Goal: Information Seeking & Learning: Learn about a topic

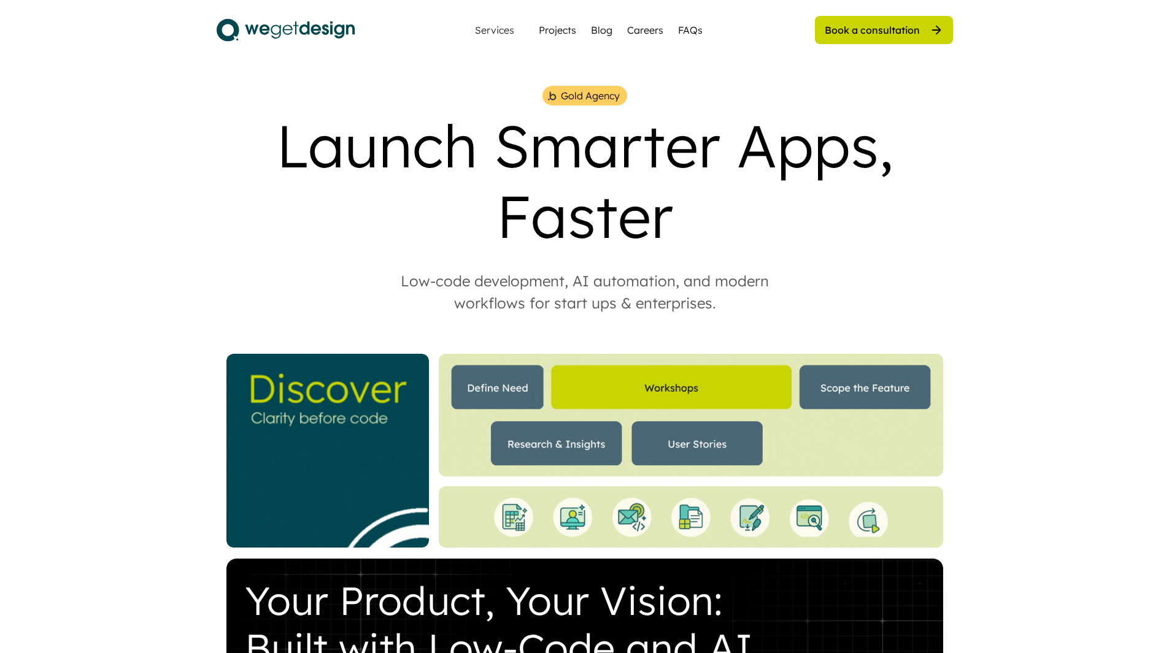
scroll to position [2025, 0]
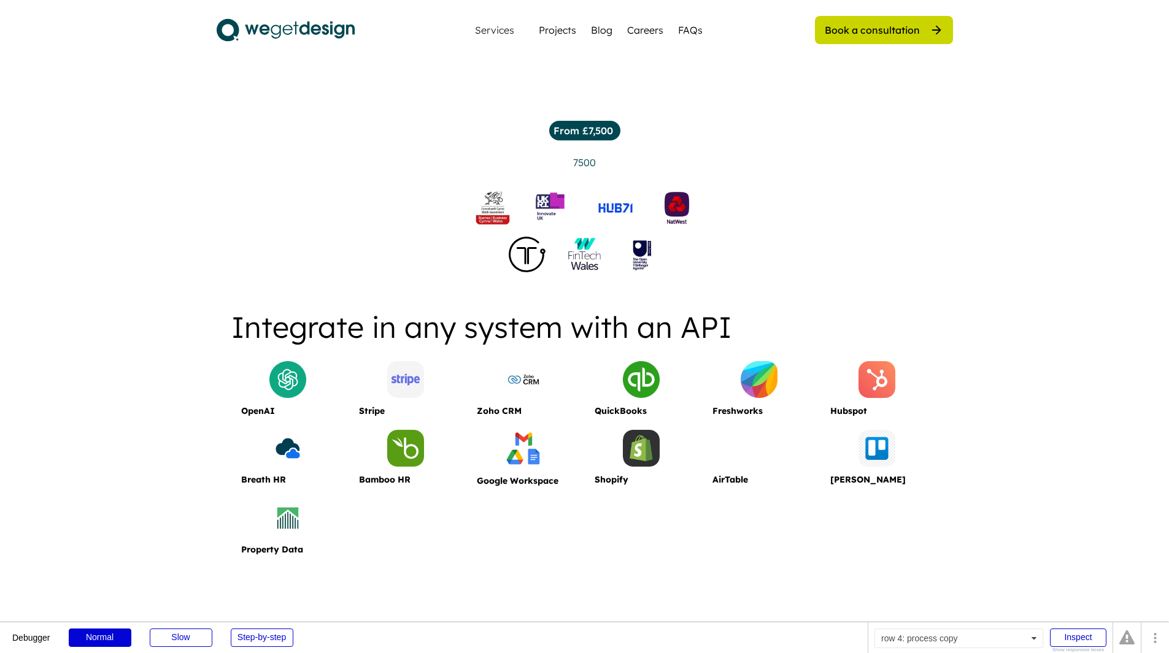
scroll to position [1104, 0]
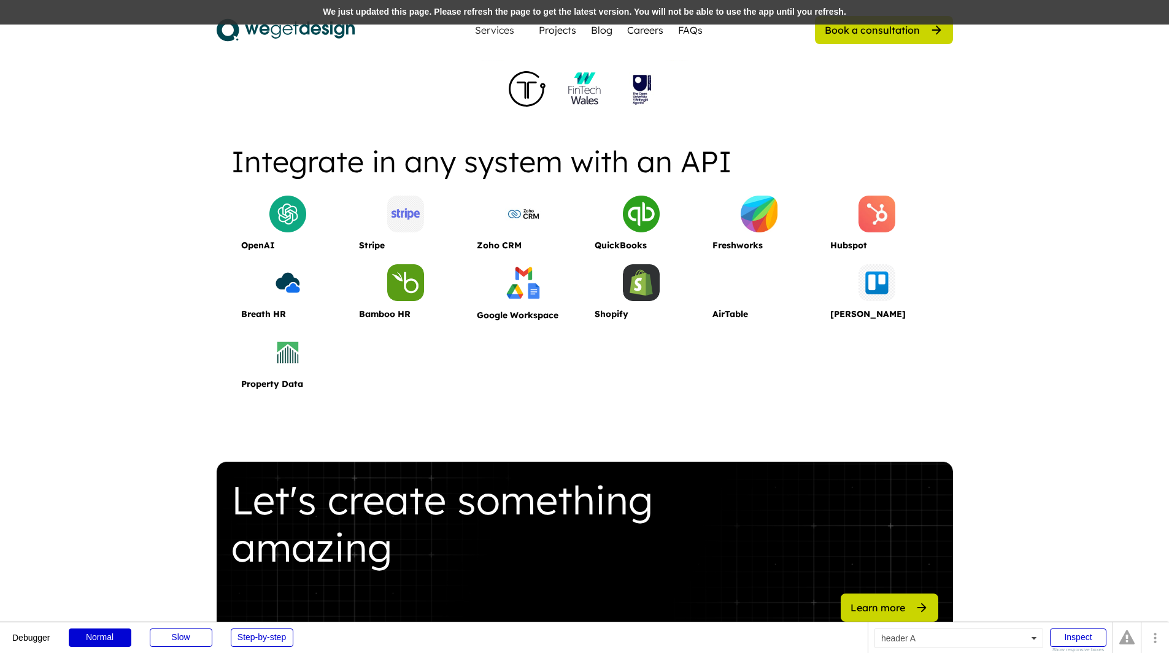
click at [661, 15] on div "We just updated this page. Please refresh the page to get the latest version. Y…" at bounding box center [584, 12] width 1169 height 25
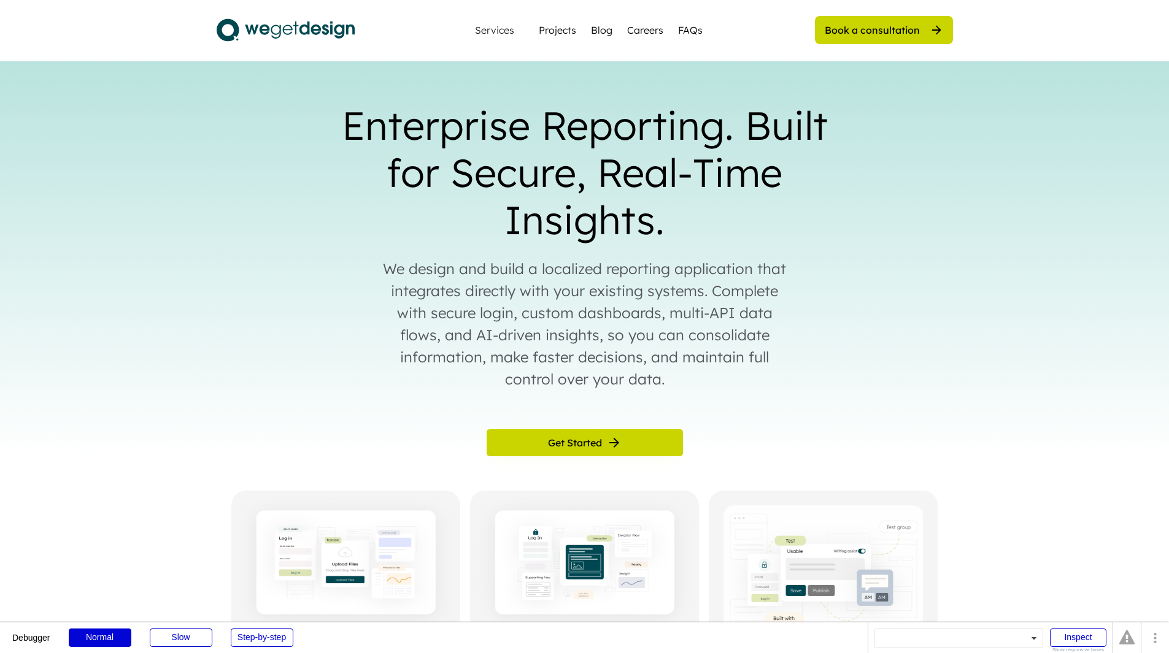
scroll to position [1104, 0]
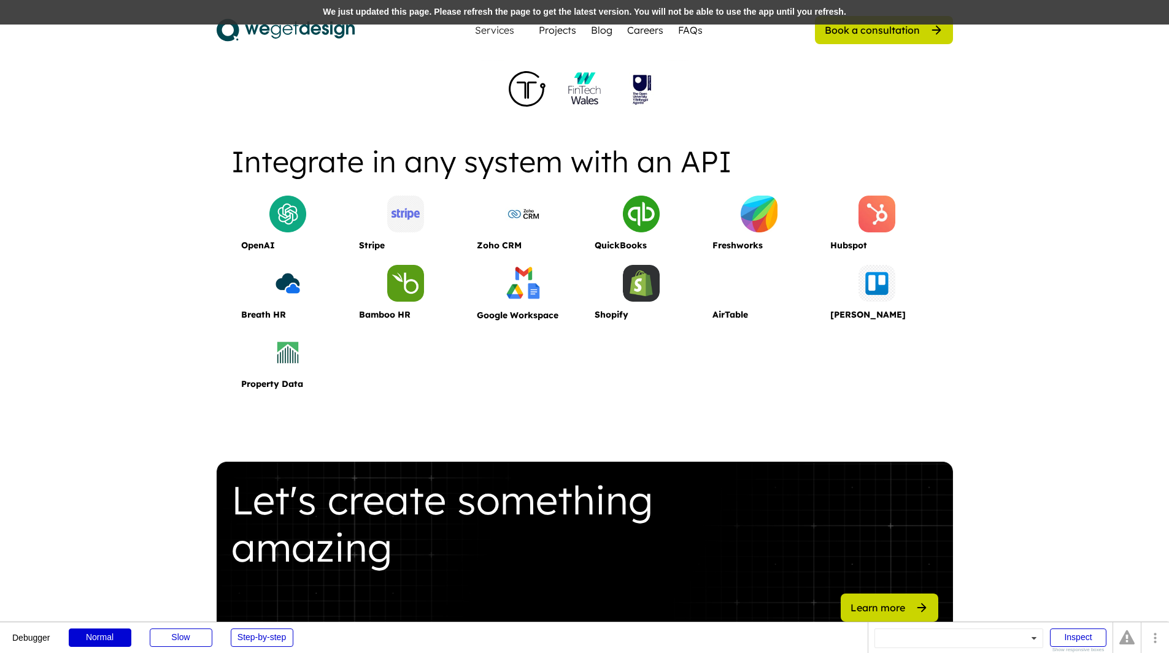
click at [775, 6] on div "We just updated this page. Please refresh the page to get the latest version. Y…" at bounding box center [584, 12] width 1169 height 25
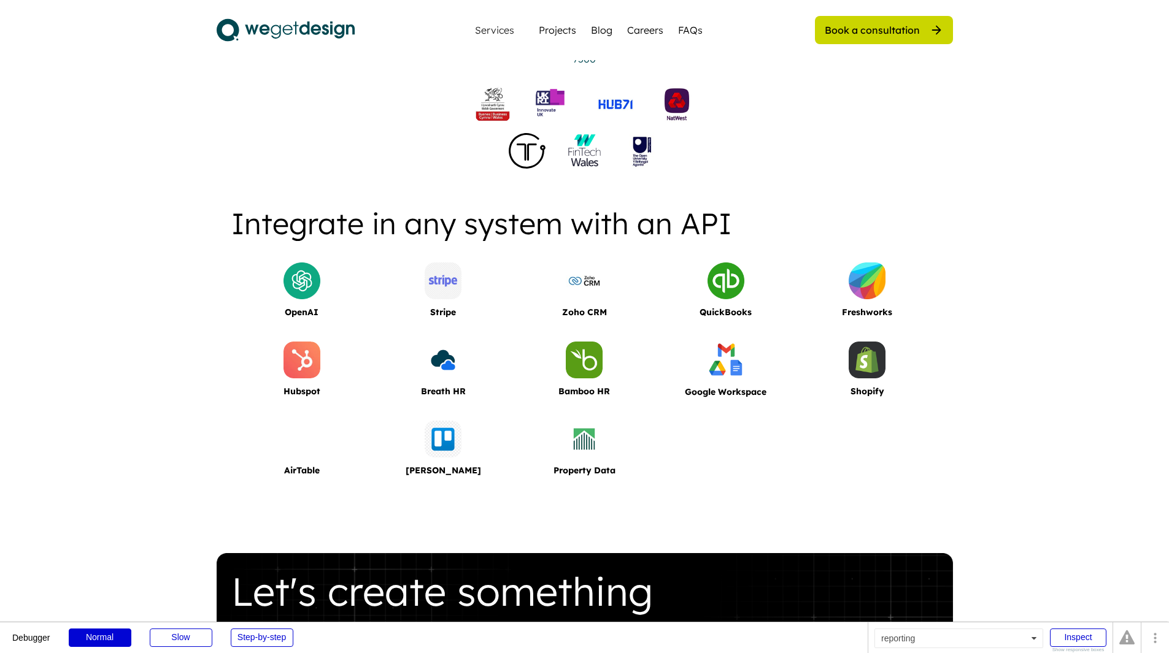
scroll to position [1043, 0]
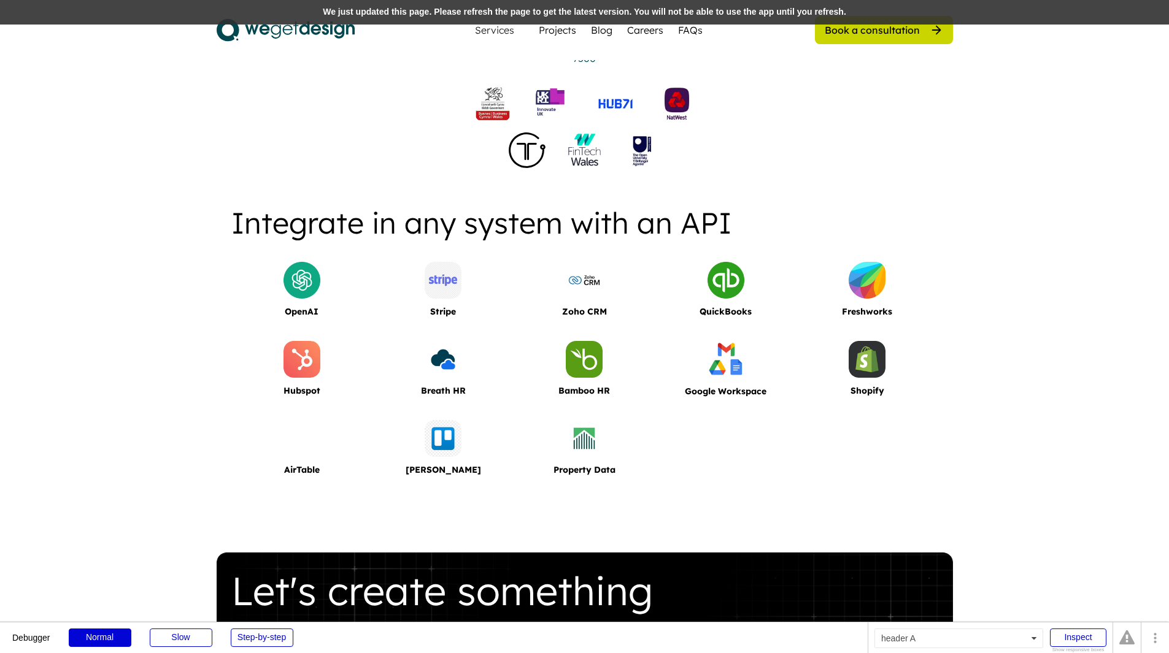
click at [746, 18] on div "We just updated this page. Please refresh the page to get the latest version. Y…" at bounding box center [584, 12] width 1169 height 25
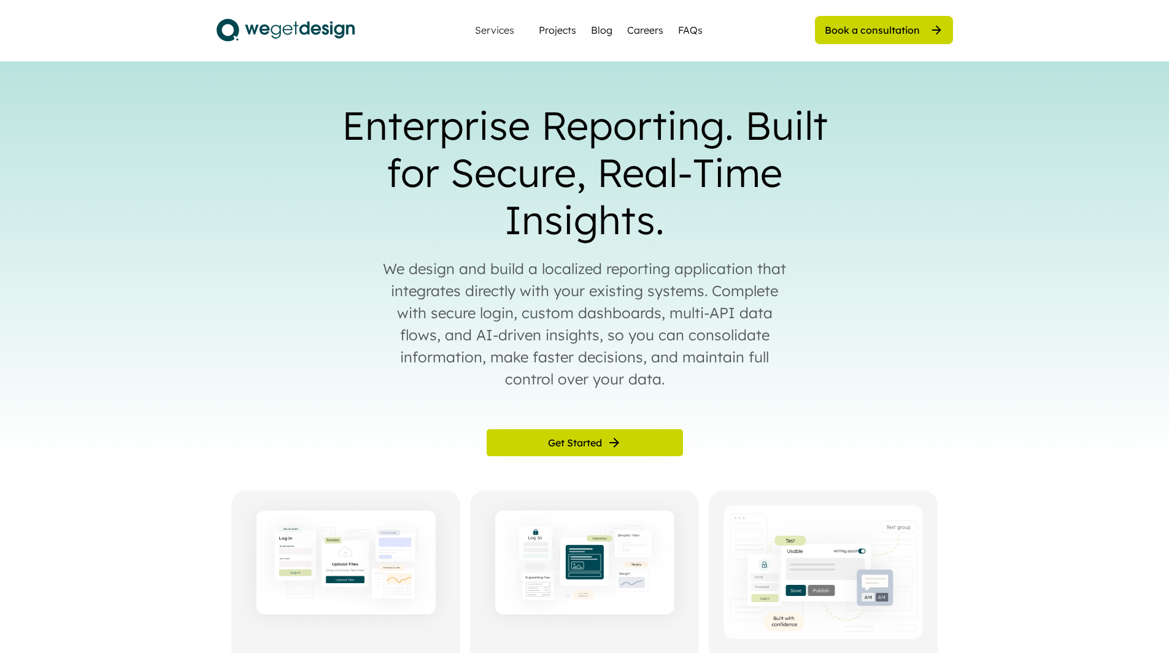
scroll to position [1043, 0]
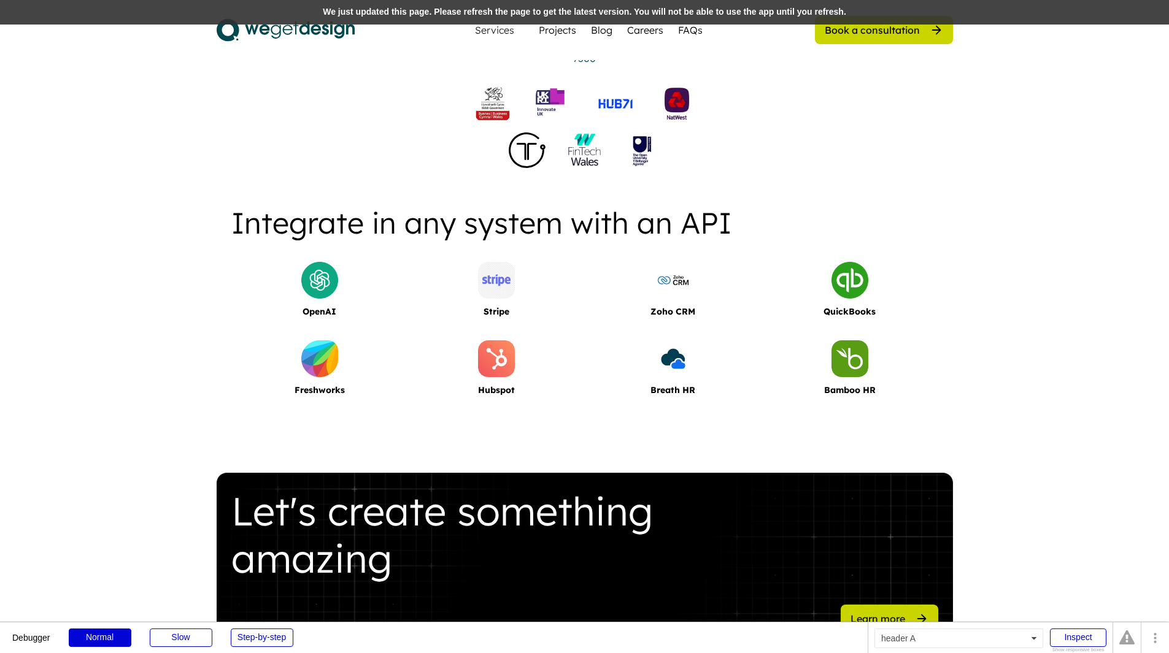
click at [707, 7] on div "We just updated this page. Please refresh the page to get the latest version. Y…" at bounding box center [584, 12] width 1169 height 25
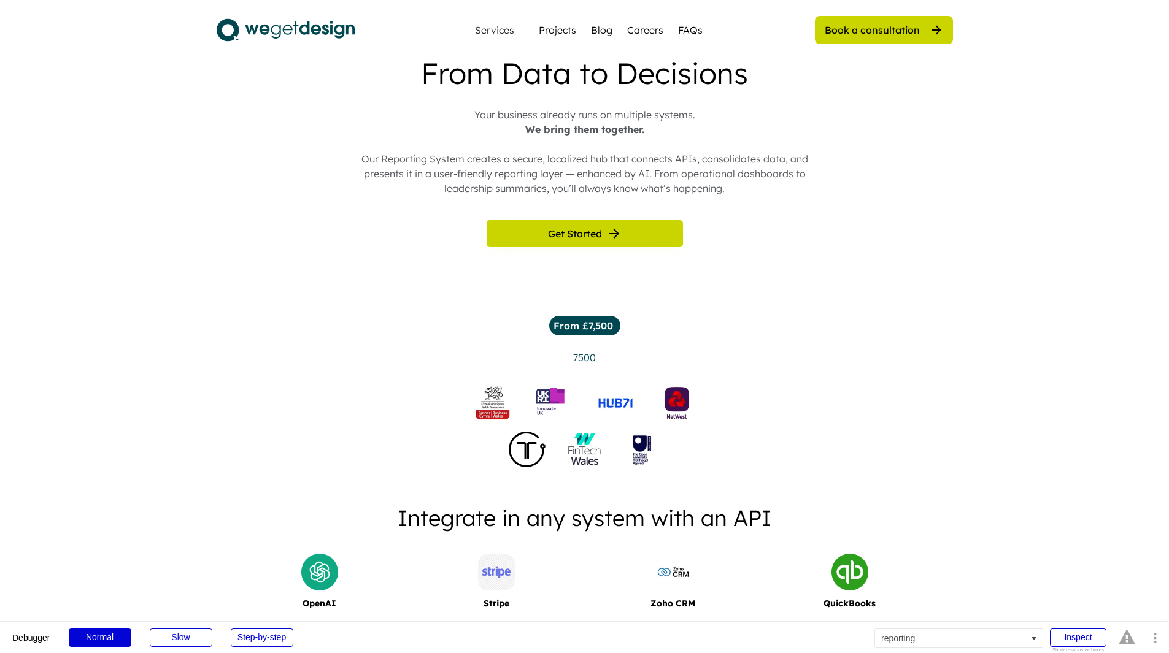
scroll to position [859, 0]
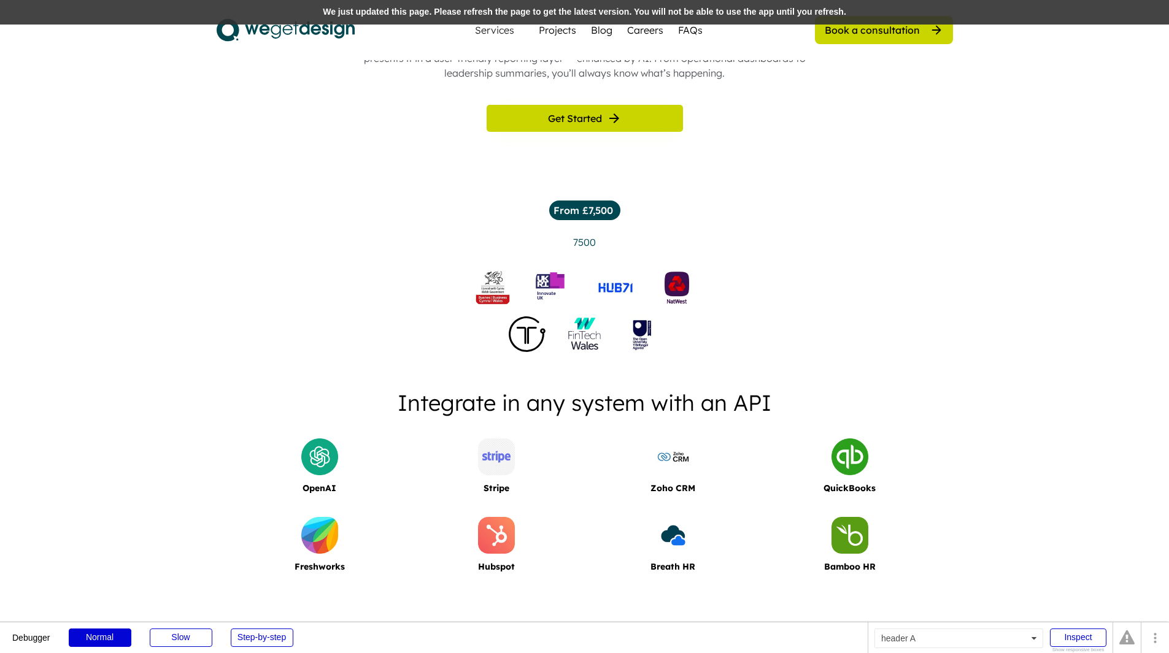
click at [623, 16] on div "We just updated this page. Please refresh the page to get the latest version. Y…" at bounding box center [584, 12] width 1169 height 25
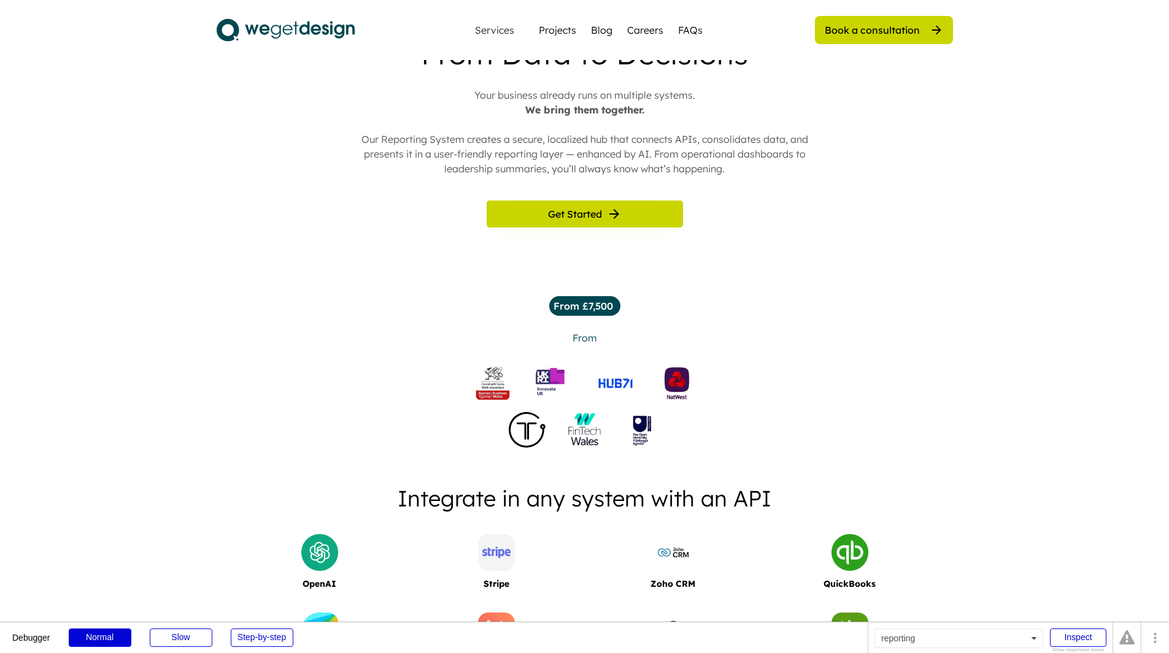
scroll to position [735, 0]
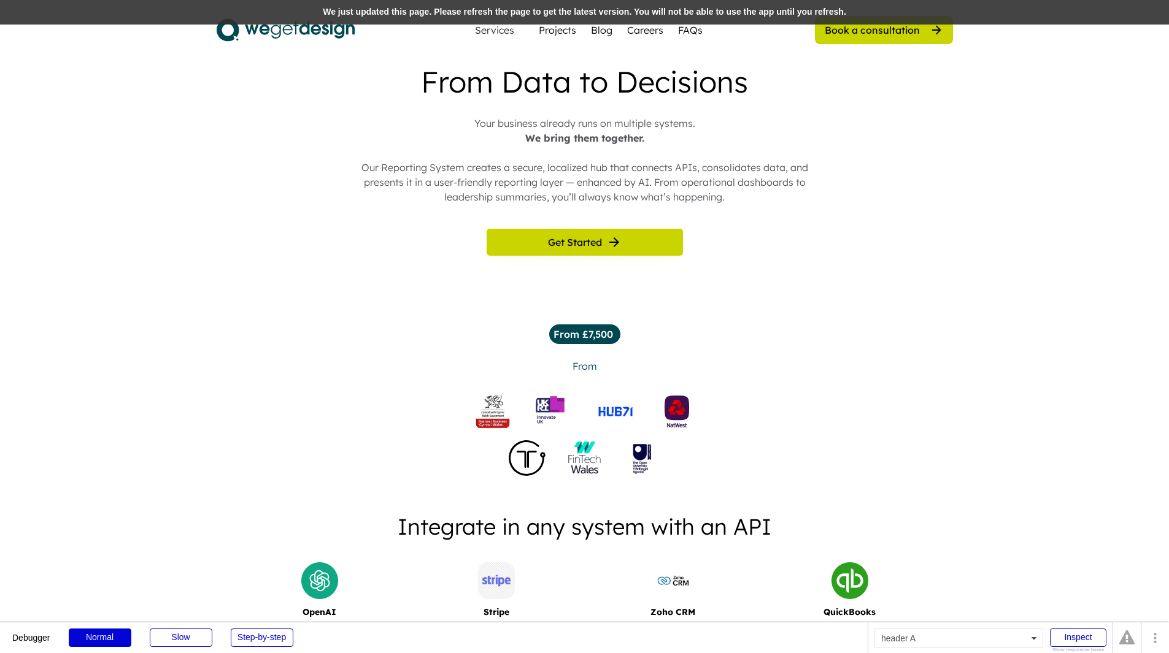
click at [483, 19] on div "We just updated this page. Please refresh the page to get the latest version. Y…" at bounding box center [584, 12] width 1169 height 25
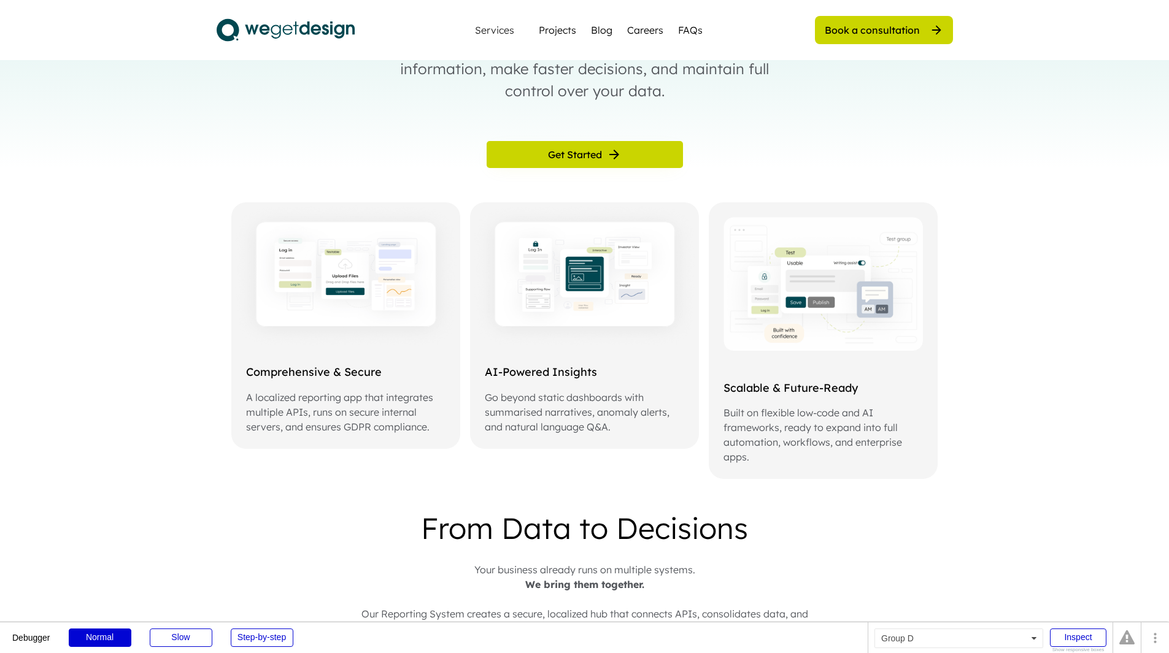
scroll to position [184, 0]
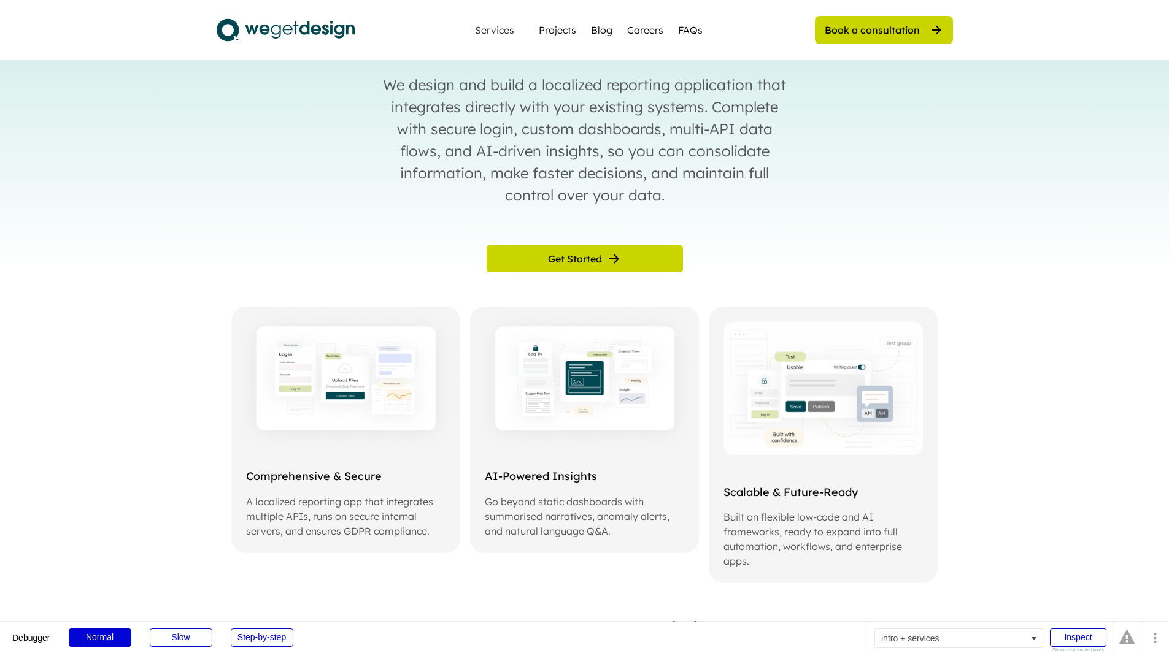
drag, startPoint x: 619, startPoint y: 396, endPoint x: 975, endPoint y: 200, distance: 406.1
click at [975, 200] on div "Enterprise Reporting. Built for Secure, Real-Time Insights. We design and build…" at bounding box center [584, 41] width 1169 height 329
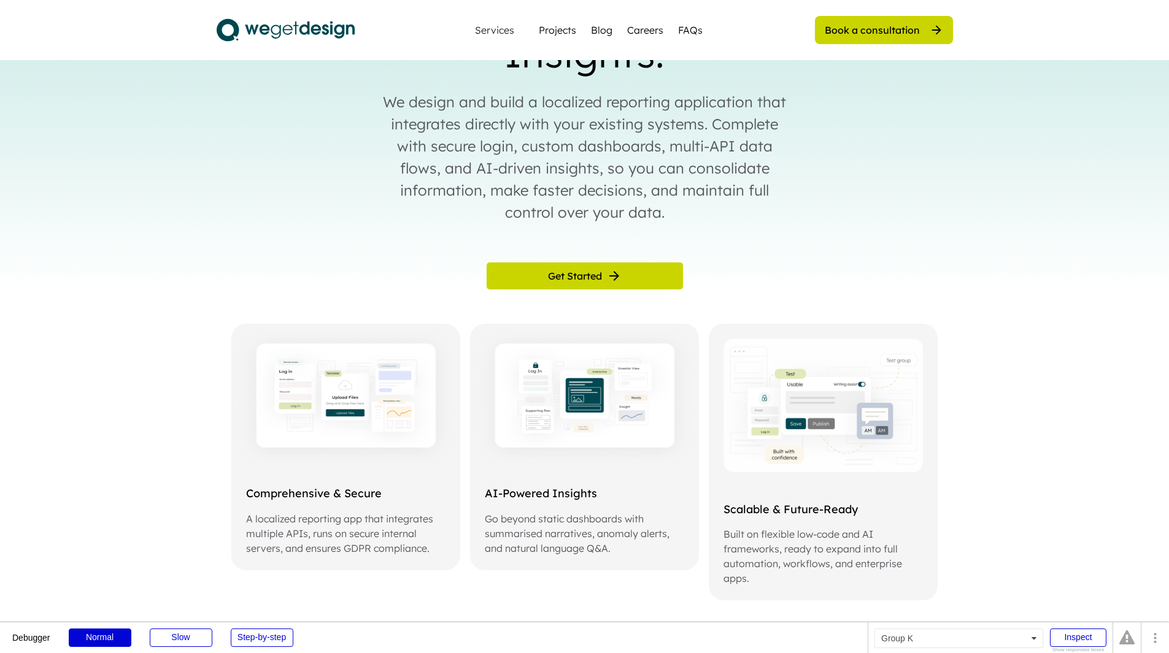
scroll to position [61, 0]
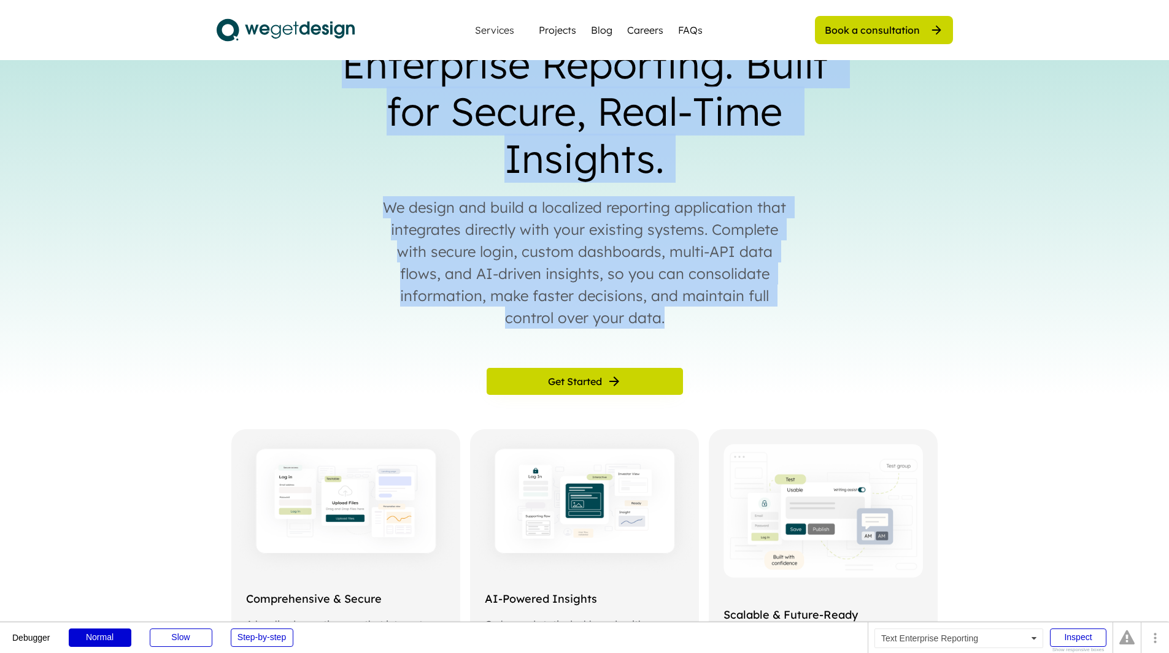
drag, startPoint x: 675, startPoint y: 330, endPoint x: 342, endPoint y: 87, distance: 412.3
click at [342, 87] on div "Enterprise Reporting. Built for Secure, Real-Time Insights. We design and build…" at bounding box center [584, 197] width 1169 height 395
copy div "Enterprise Reporting. Built for Secure, Real-Time Insights. We design and build…"
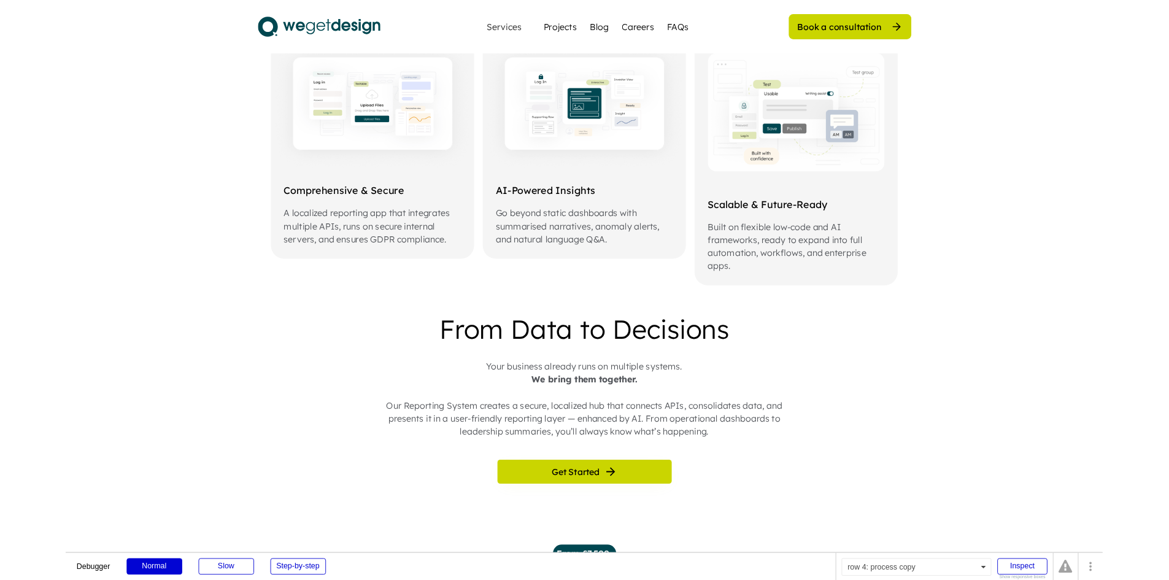
scroll to position [368, 0]
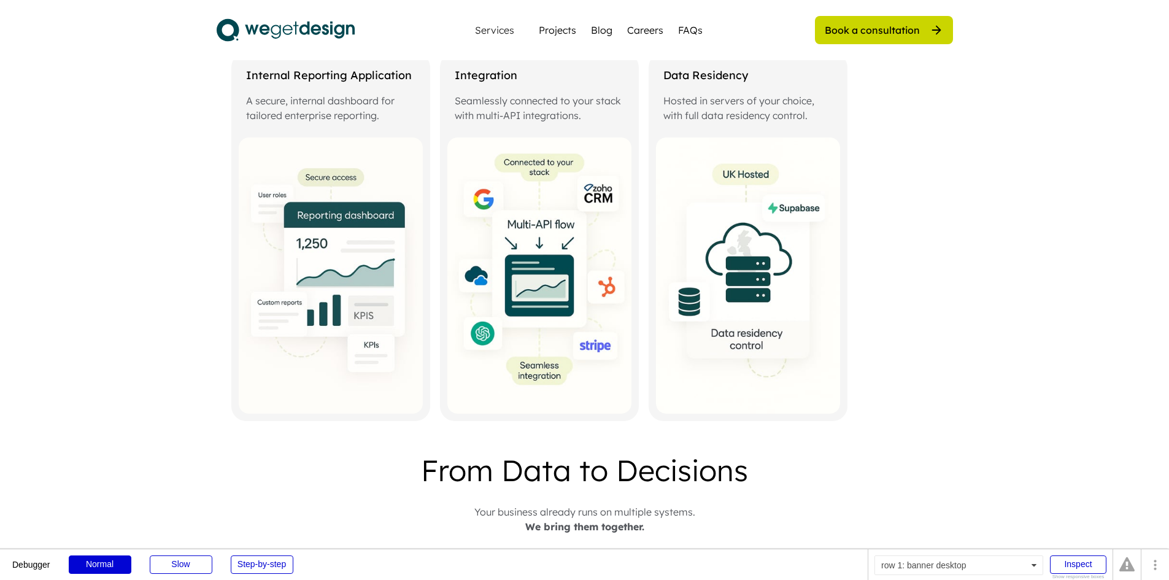
scroll to position [429, 0]
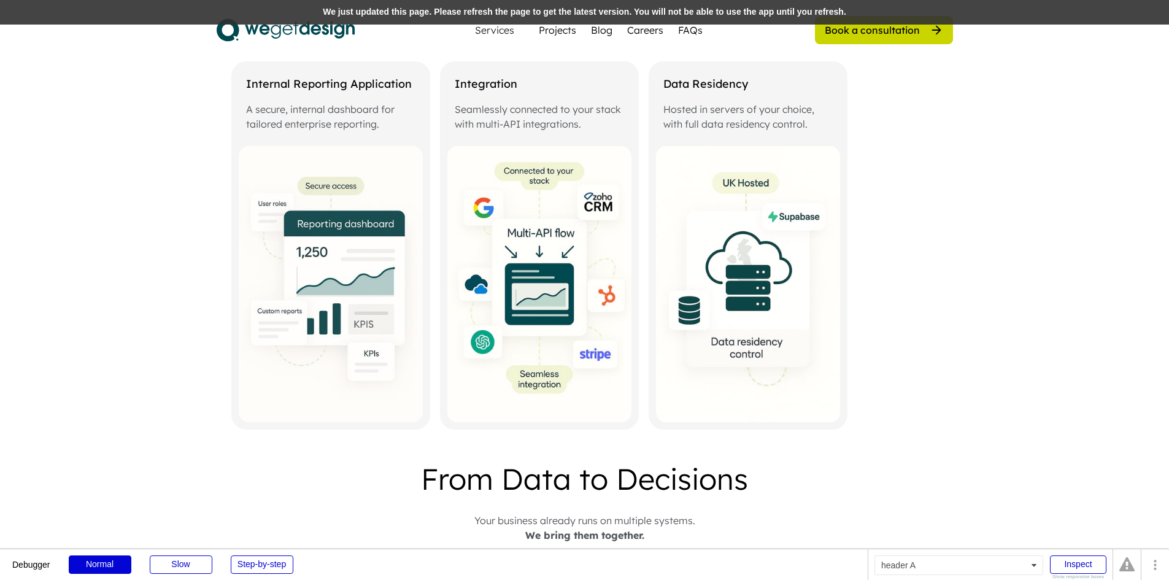
click at [524, 12] on div "We just updated this page. Please refresh the page to get the latest version. Y…" at bounding box center [584, 12] width 1169 height 25
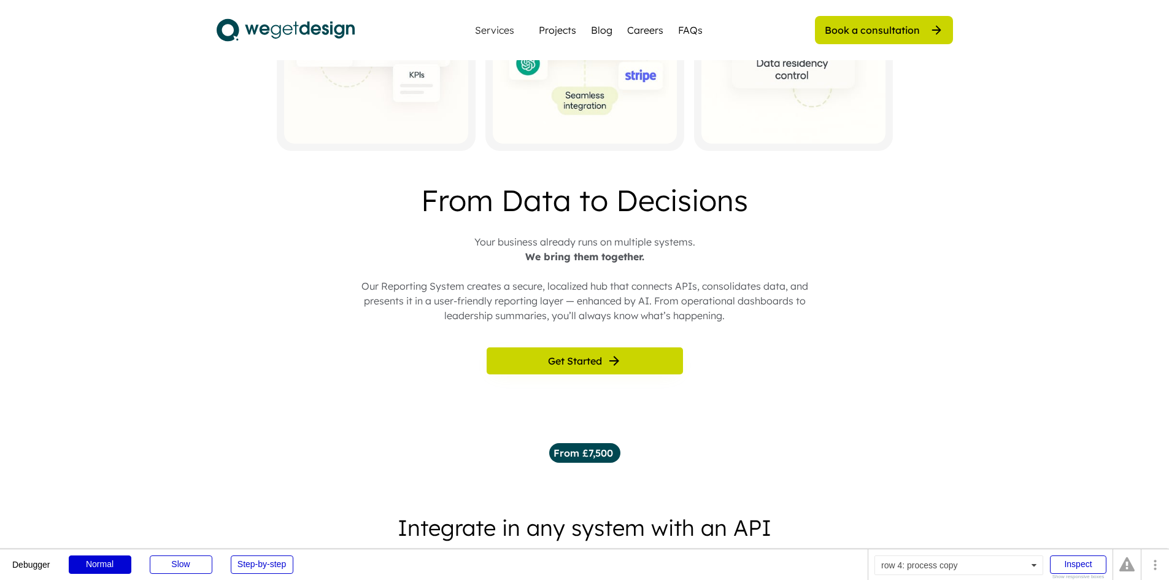
scroll to position [736, 0]
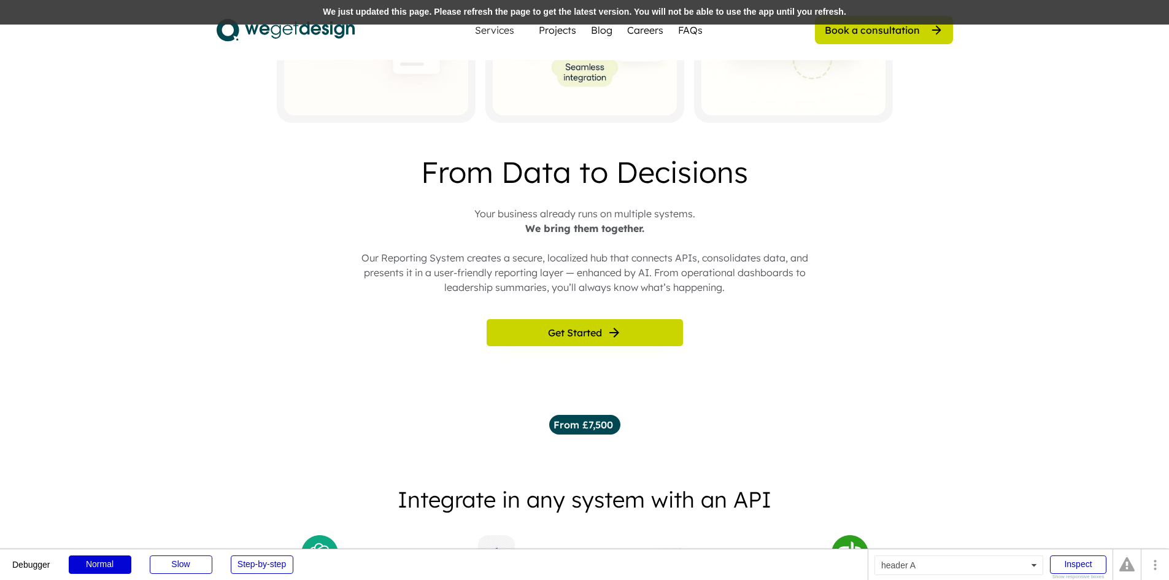
click at [535, 13] on div "We just updated this page. Please refresh the page to get the latest version. Y…" at bounding box center [584, 12] width 1169 height 25
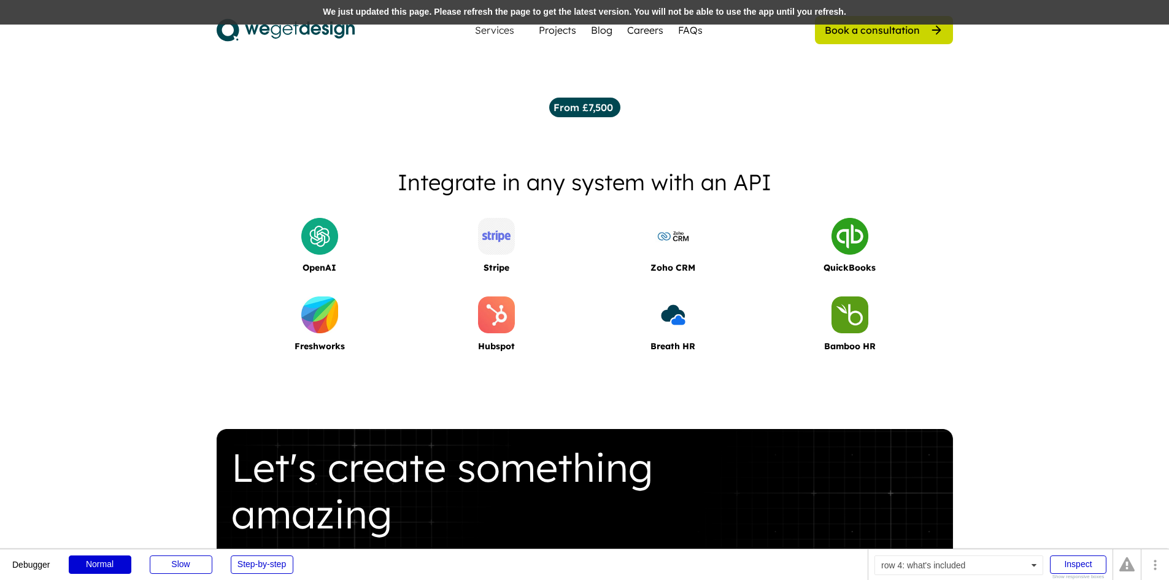
scroll to position [1043, 0]
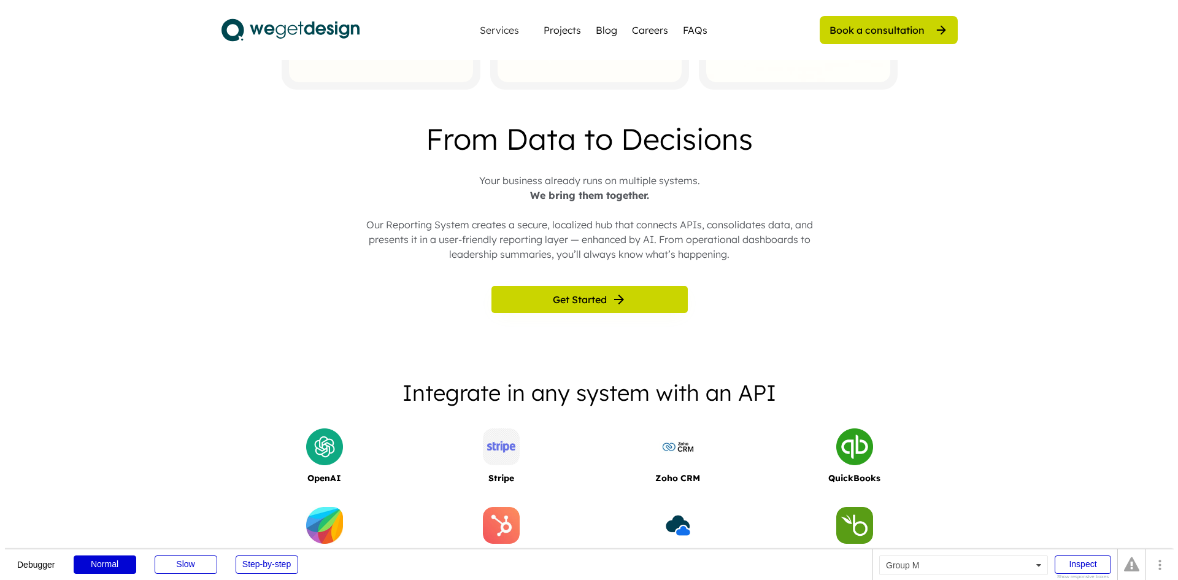
scroll to position [799, 0]
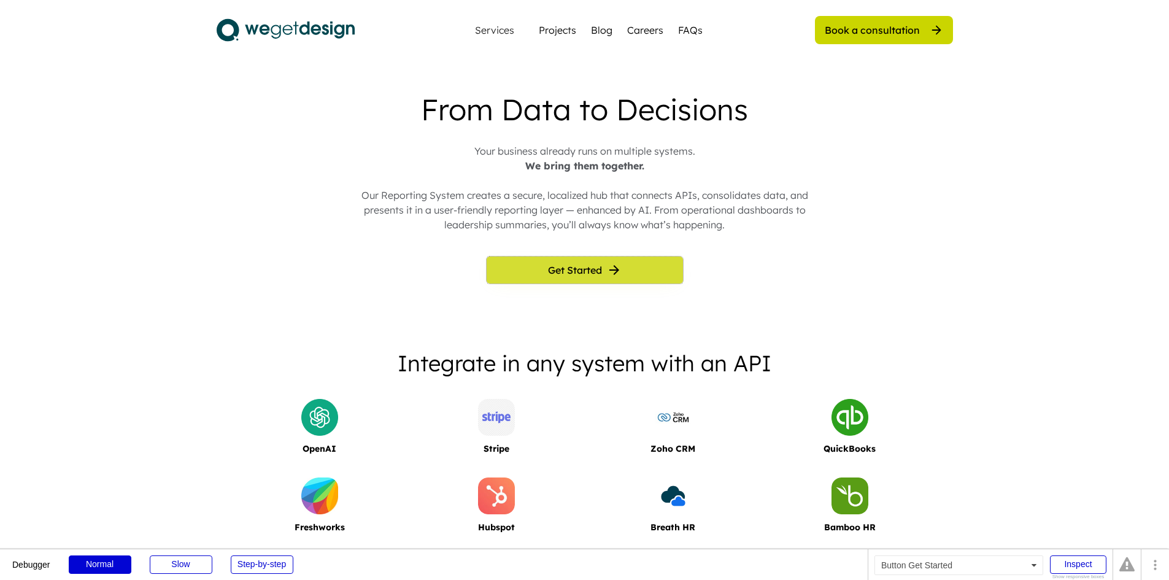
click at [582, 275] on span "Get Started" at bounding box center [575, 270] width 54 height 10
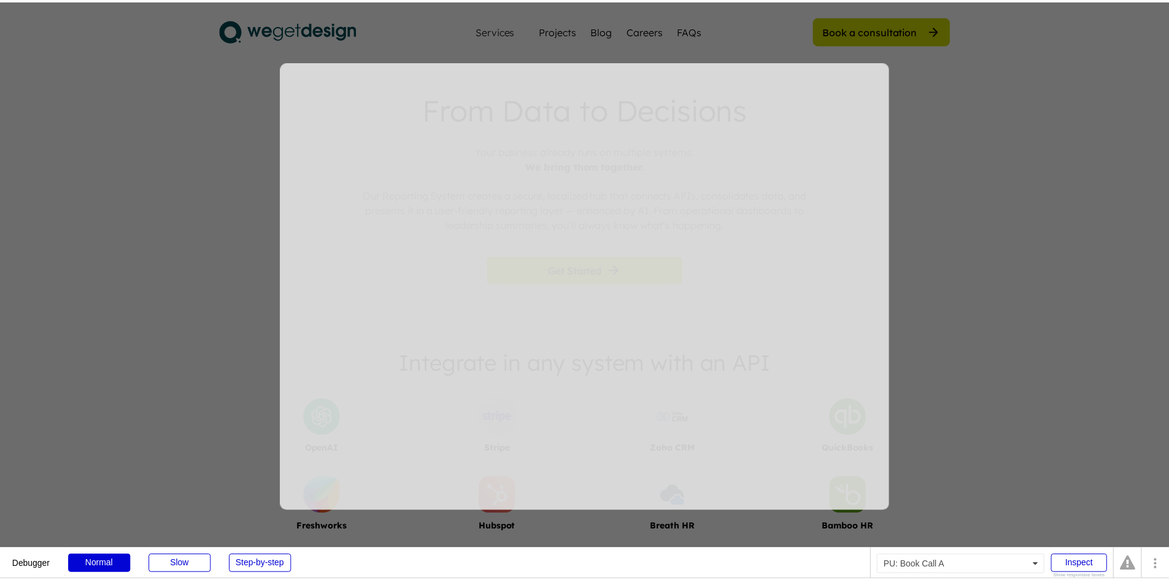
scroll to position [0, 0]
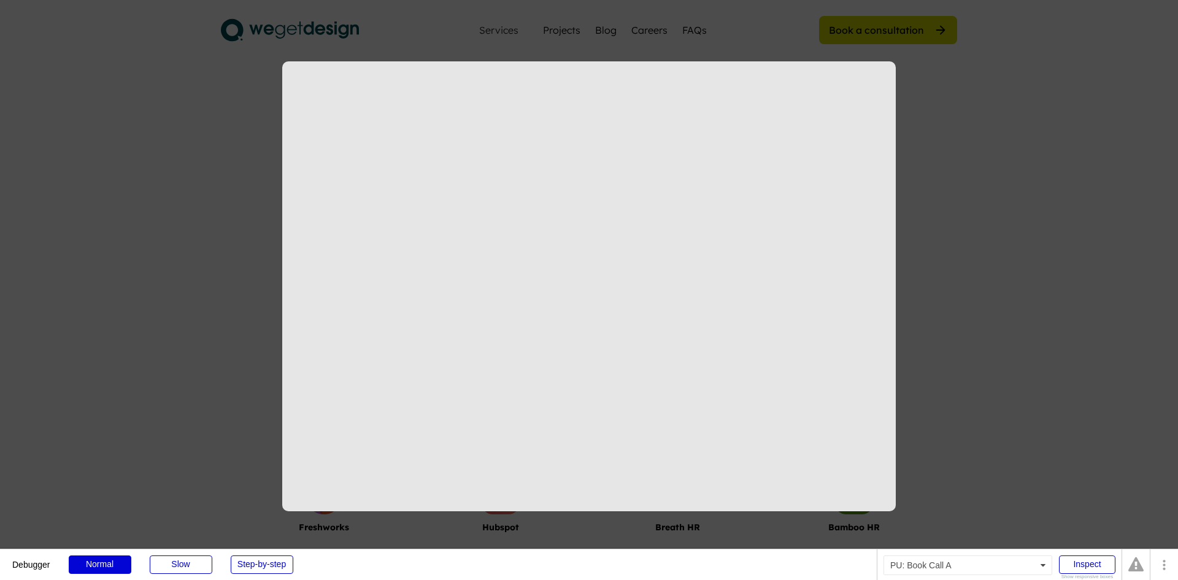
click at [1033, 202] on div at bounding box center [589, 290] width 1178 height 580
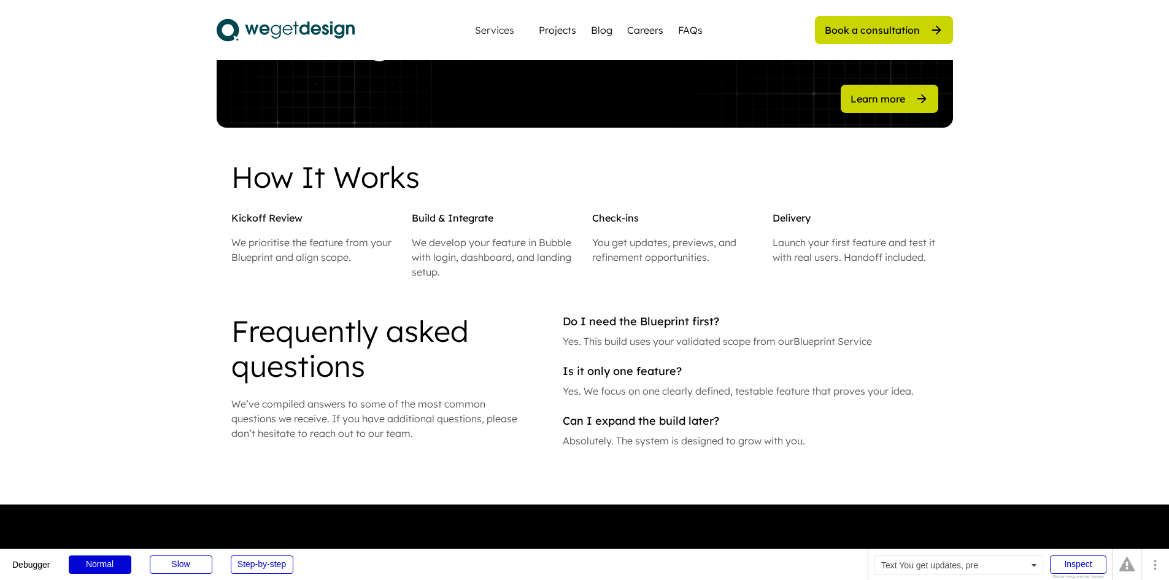
scroll to position [1472, 0]
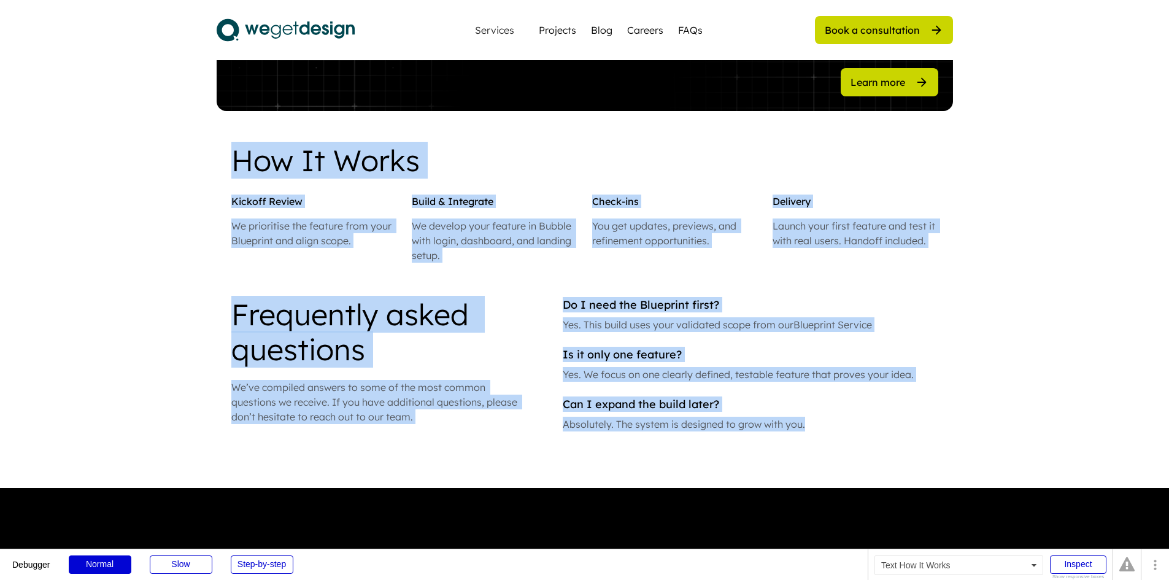
drag, startPoint x: 828, startPoint y: 456, endPoint x: 235, endPoint y: 163, distance: 660.9
copy div "How It Works Kickoff Review We prioritise the feature from your Blueprint and a…"
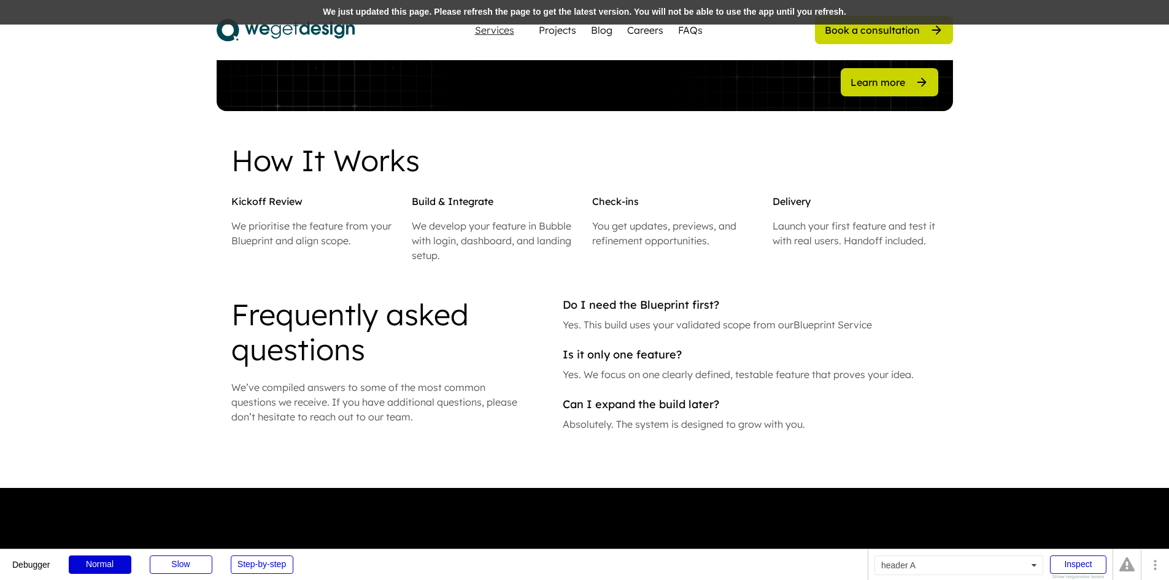
click at [509, 32] on div "Services" at bounding box center [494, 30] width 49 height 10
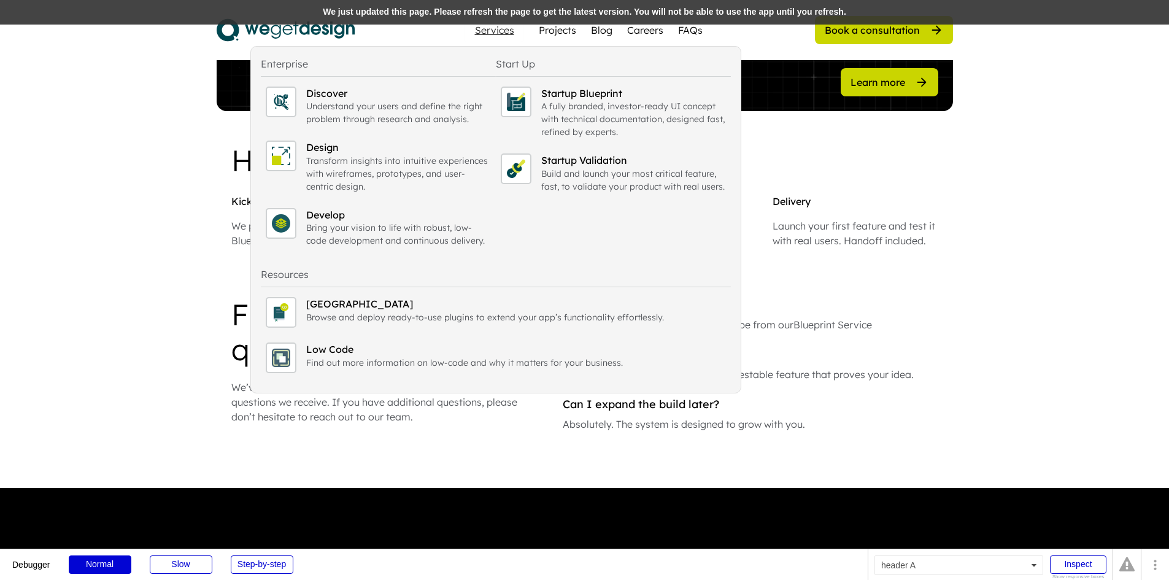
click at [460, 10] on div "We just updated this page. Please refresh the page to get the latest version. Y…" at bounding box center [584, 12] width 1169 height 25
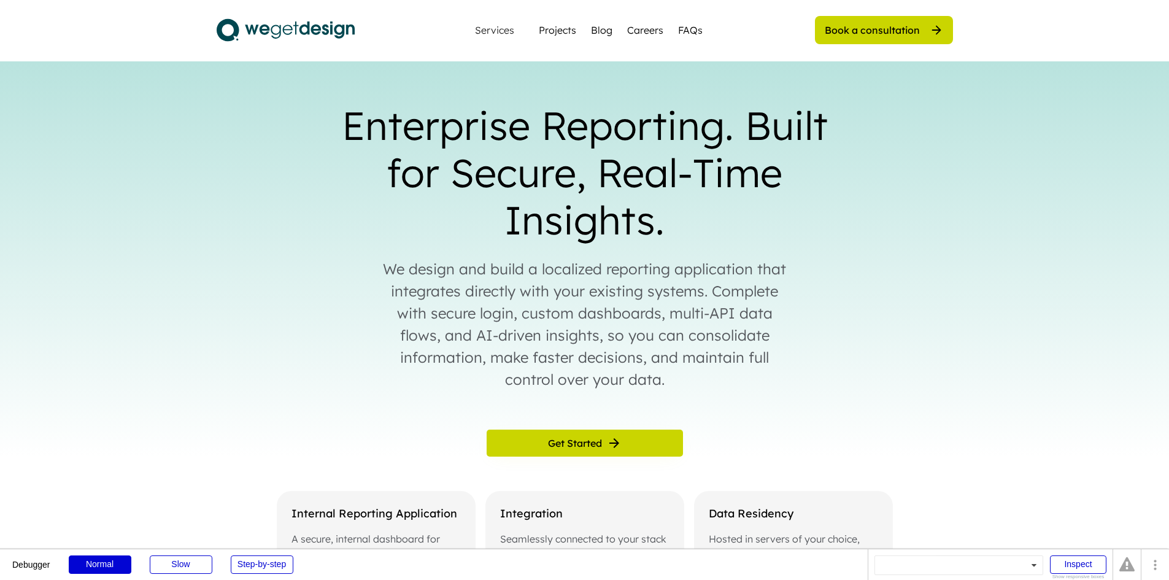
scroll to position [1474, 0]
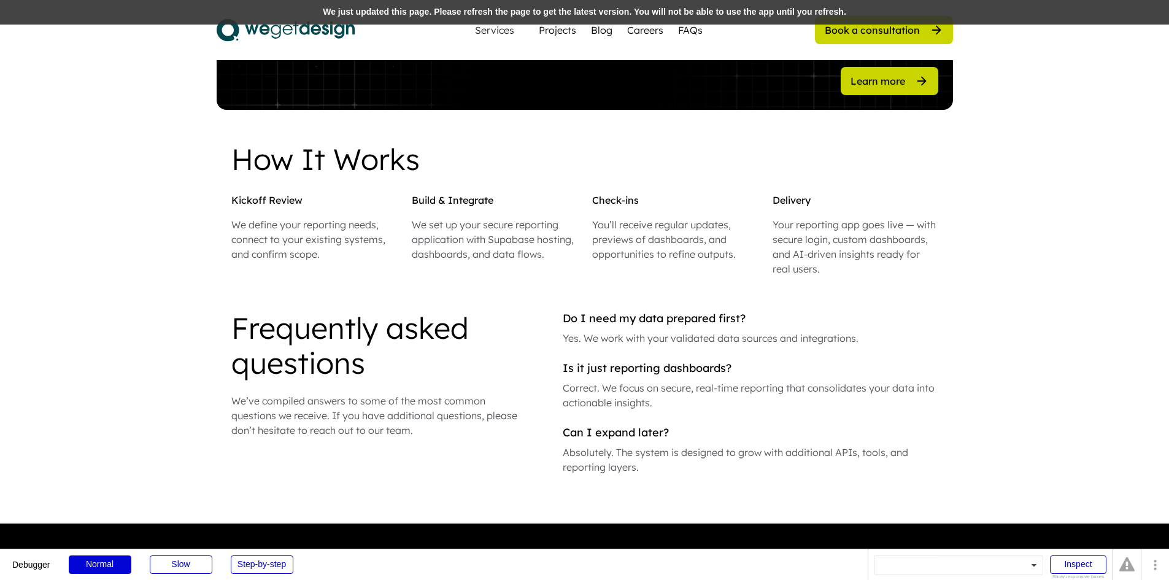
click at [549, 9] on div "We just updated this page. Please refresh the page to get the latest version. Y…" at bounding box center [584, 12] width 1169 height 25
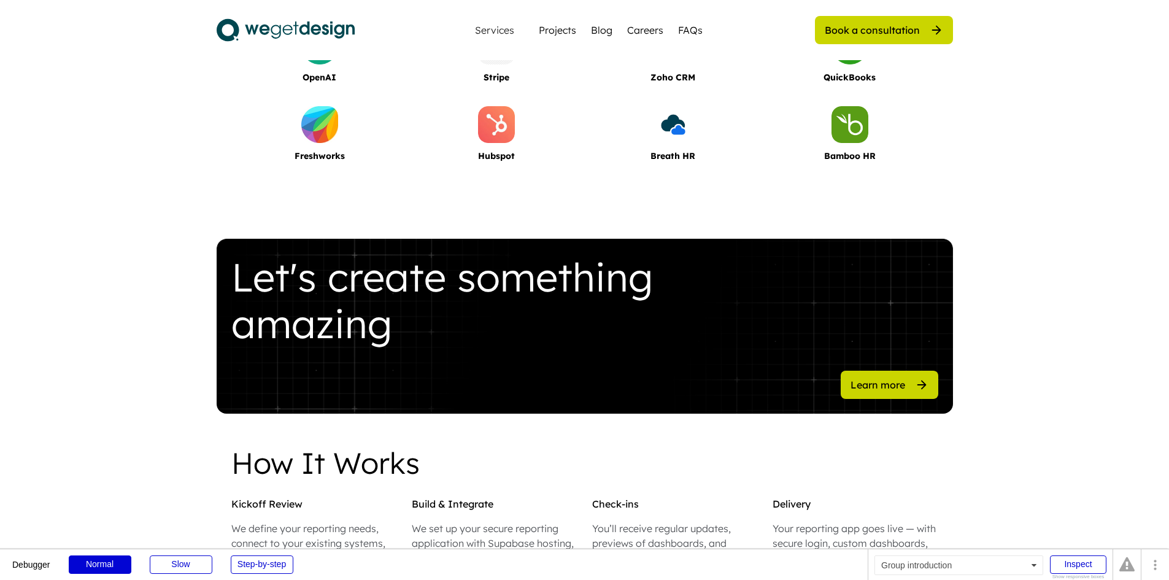
scroll to position [1168, 0]
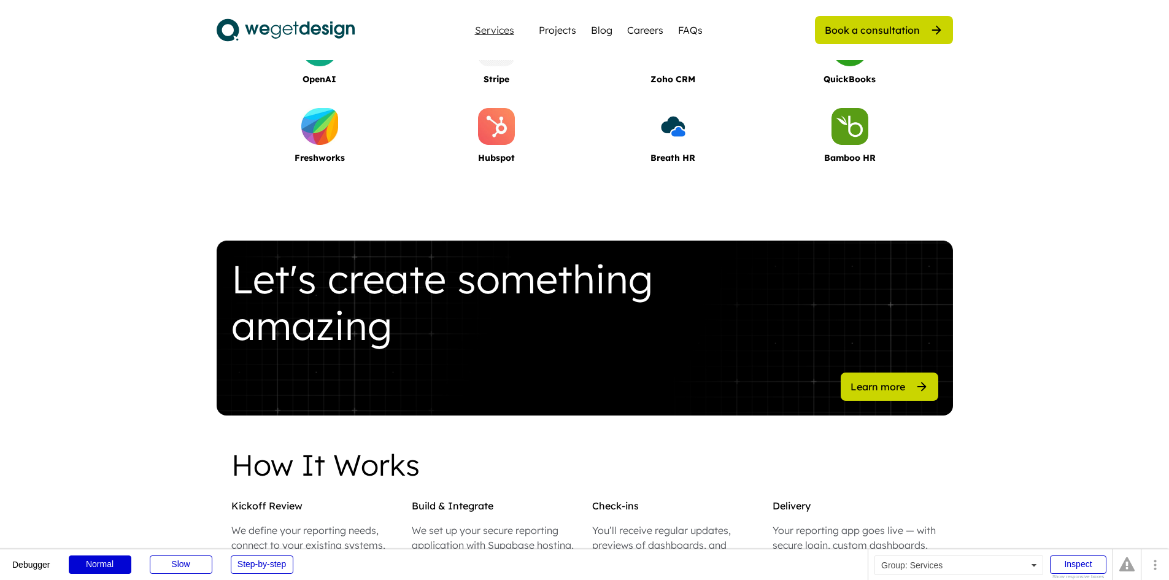
click at [497, 26] on div "Services" at bounding box center [494, 30] width 49 height 10
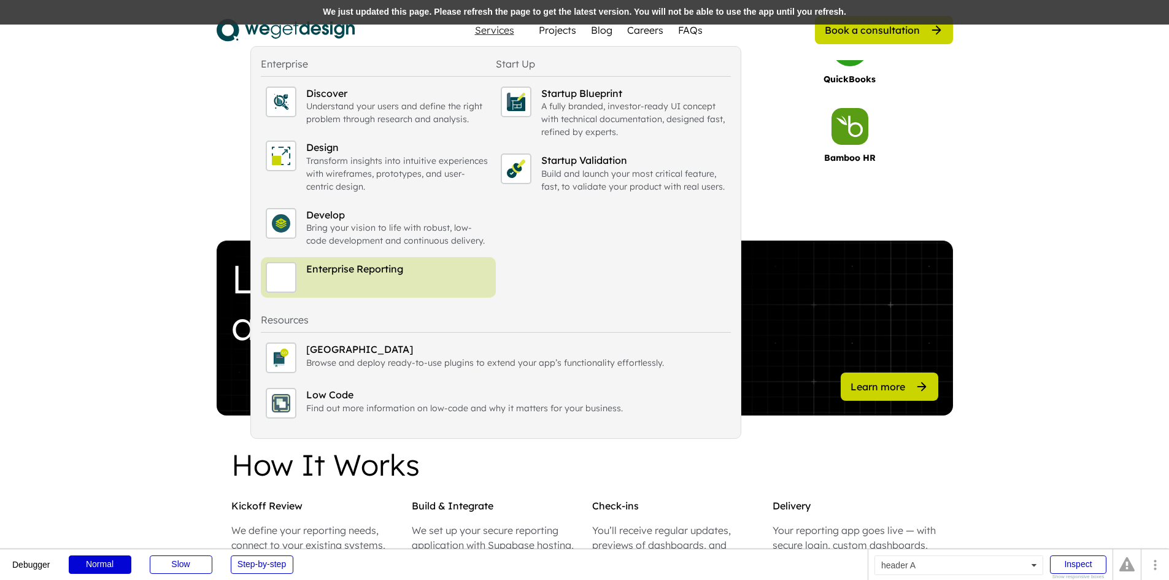
click at [440, 9] on div "We just updated this page. Please refresh the page to get the latest version. Y…" at bounding box center [584, 12] width 1169 height 25
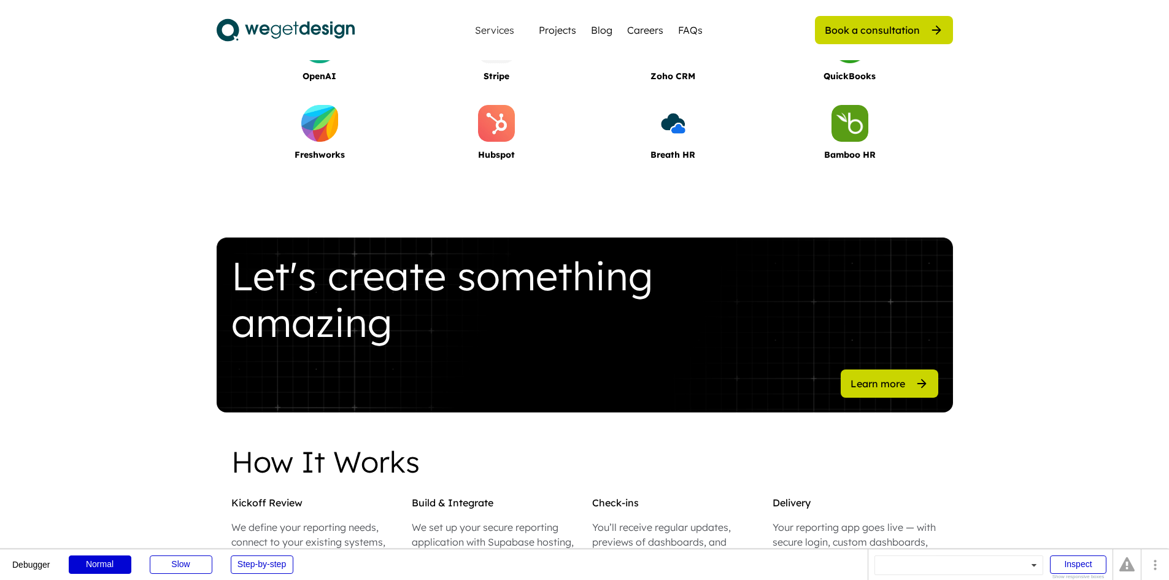
scroll to position [1171, 0]
click at [480, 29] on div "Services" at bounding box center [494, 30] width 49 height 10
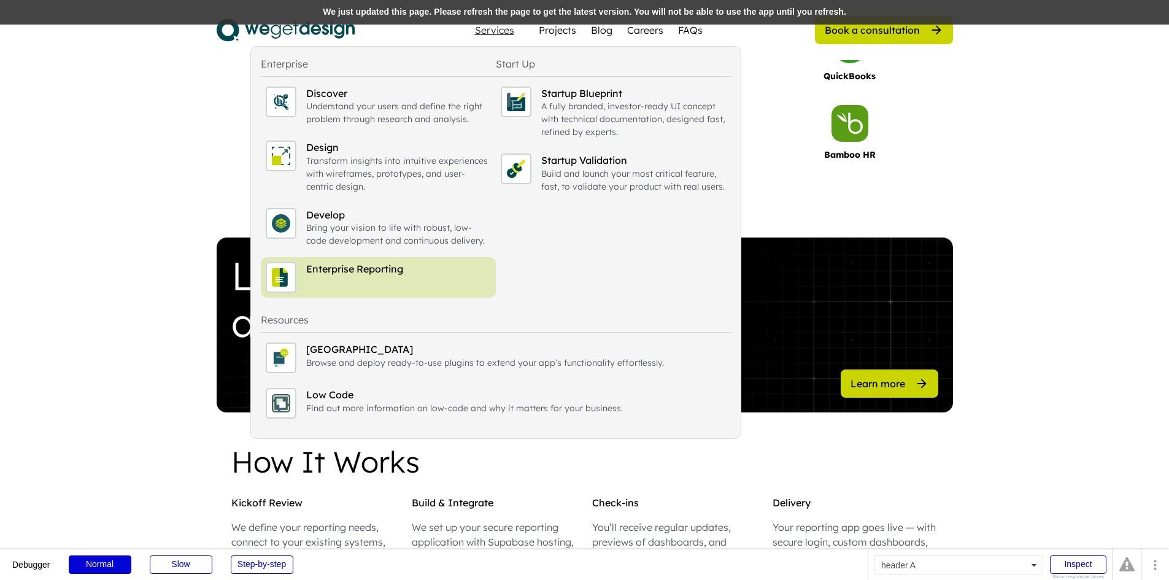
click at [350, 8] on div "We just updated this page. Please refresh the page to get the latest version. Y…" at bounding box center [584, 12] width 1169 height 25
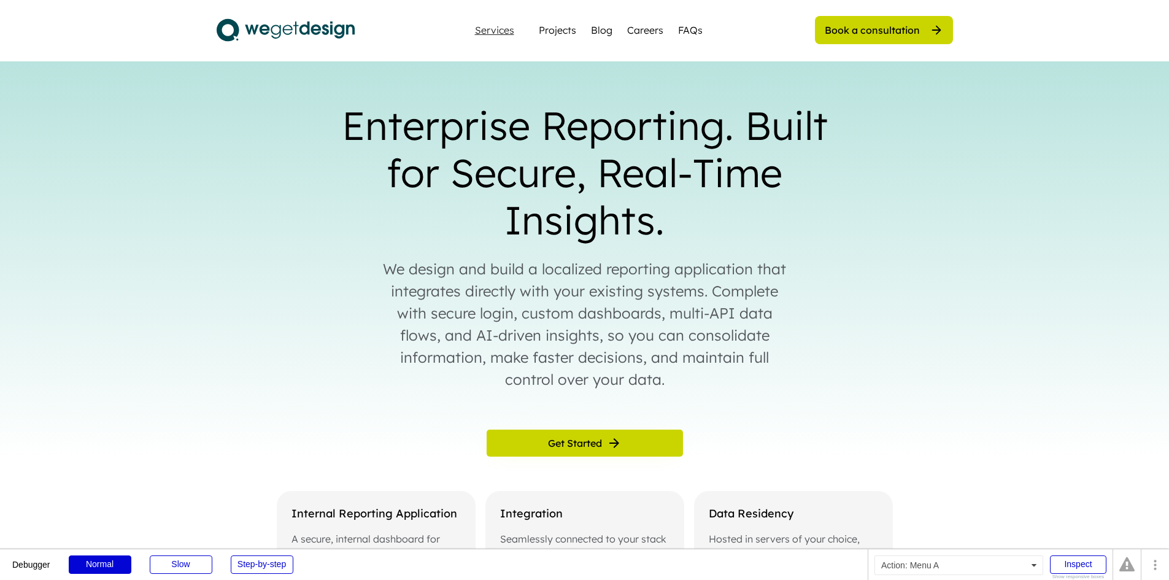
click at [502, 33] on div "Services" at bounding box center [494, 30] width 49 height 10
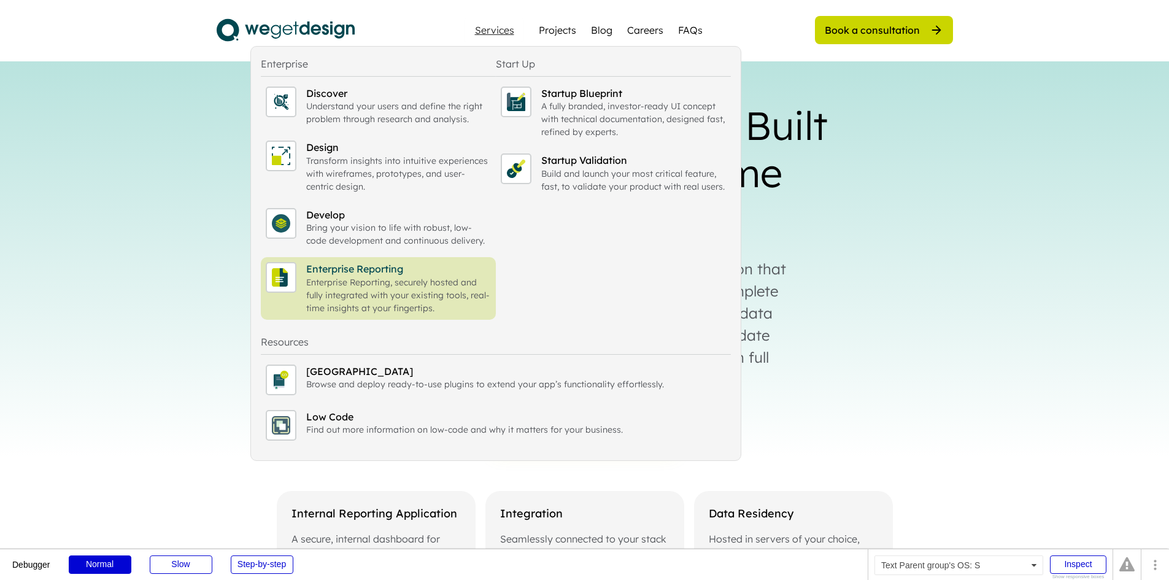
click at [444, 276] on div "Enterprise Reporting, securely hosted and fully integrated with your existing t…" at bounding box center [398, 295] width 185 height 39
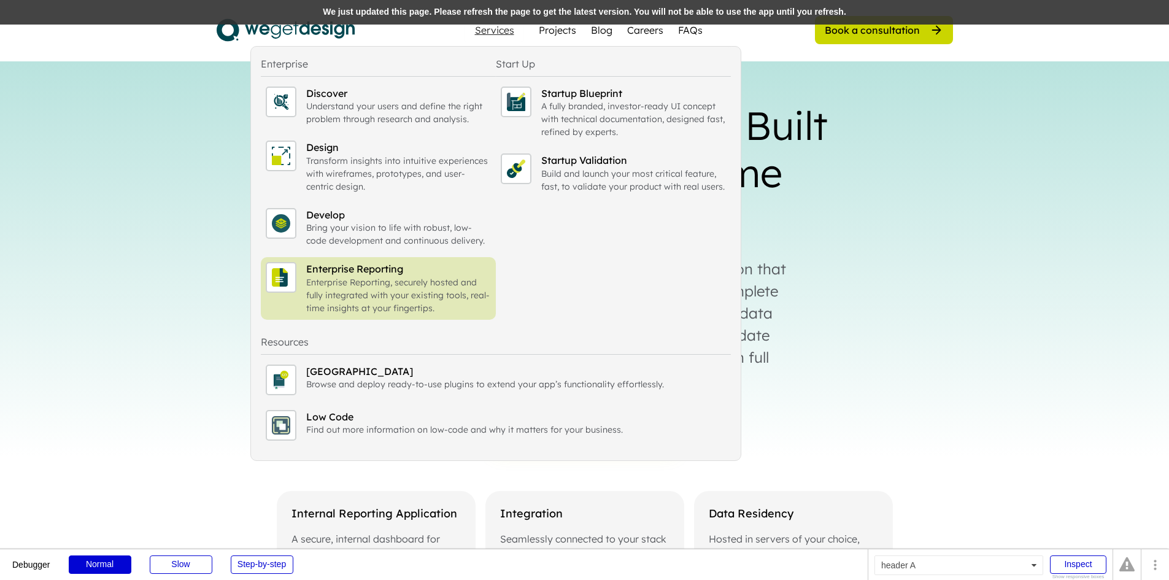
click at [589, 15] on div "We just updated this page. Please refresh the page to get the latest version. Y…" at bounding box center [584, 12] width 1169 height 25
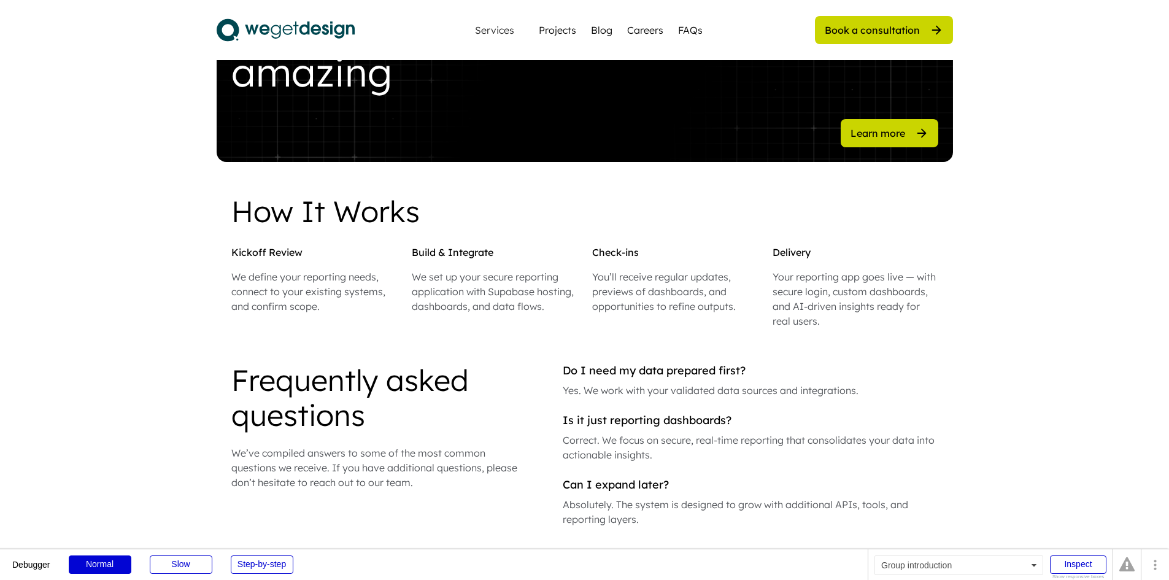
scroll to position [1534, 0]
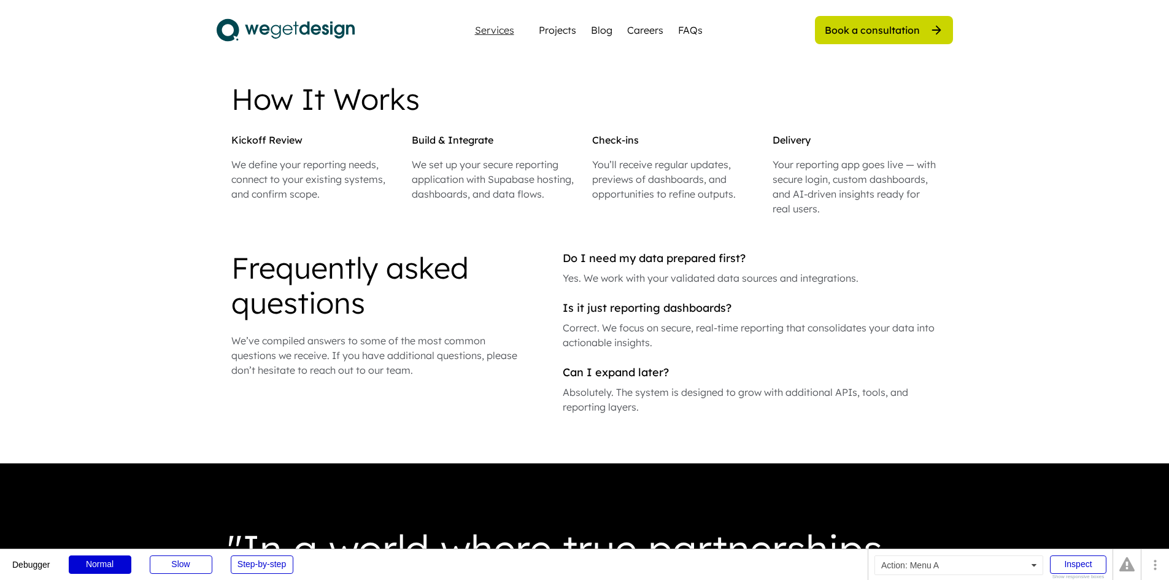
click at [490, 27] on div "Services" at bounding box center [494, 30] width 49 height 10
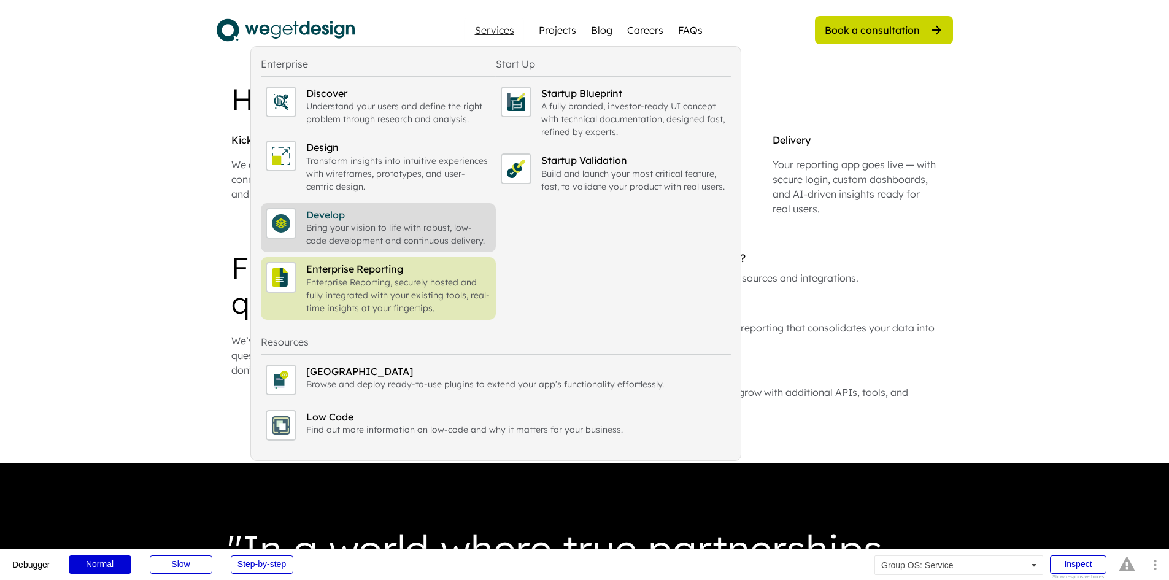
click at [439, 227] on div "Bring your vision to life with robust, low-code development and continuous deli…" at bounding box center [398, 234] width 185 height 26
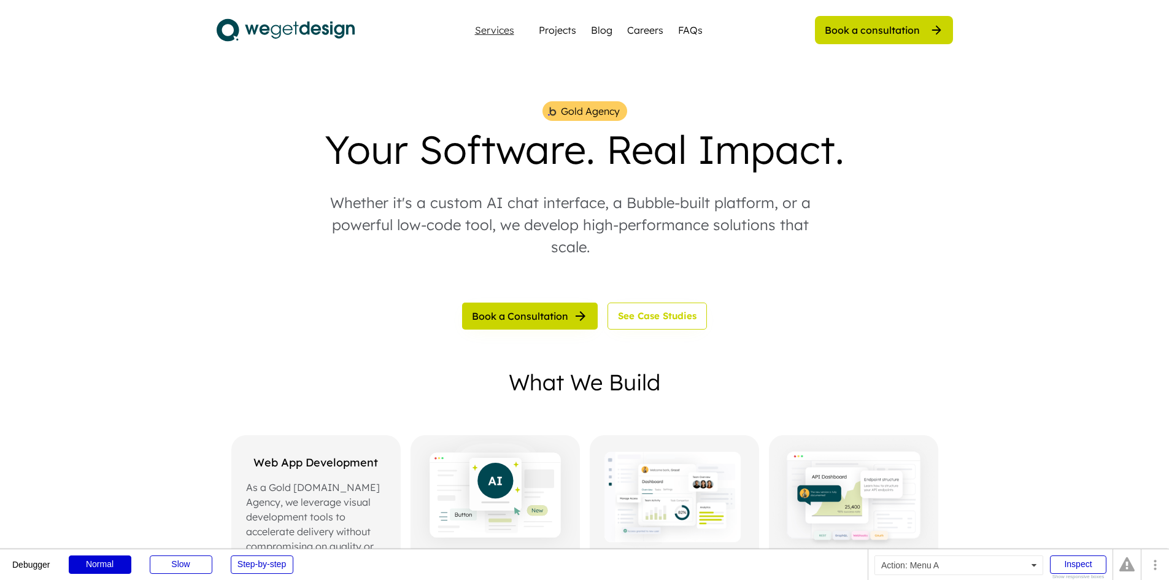
click at [498, 26] on div "Services" at bounding box center [494, 30] width 49 height 10
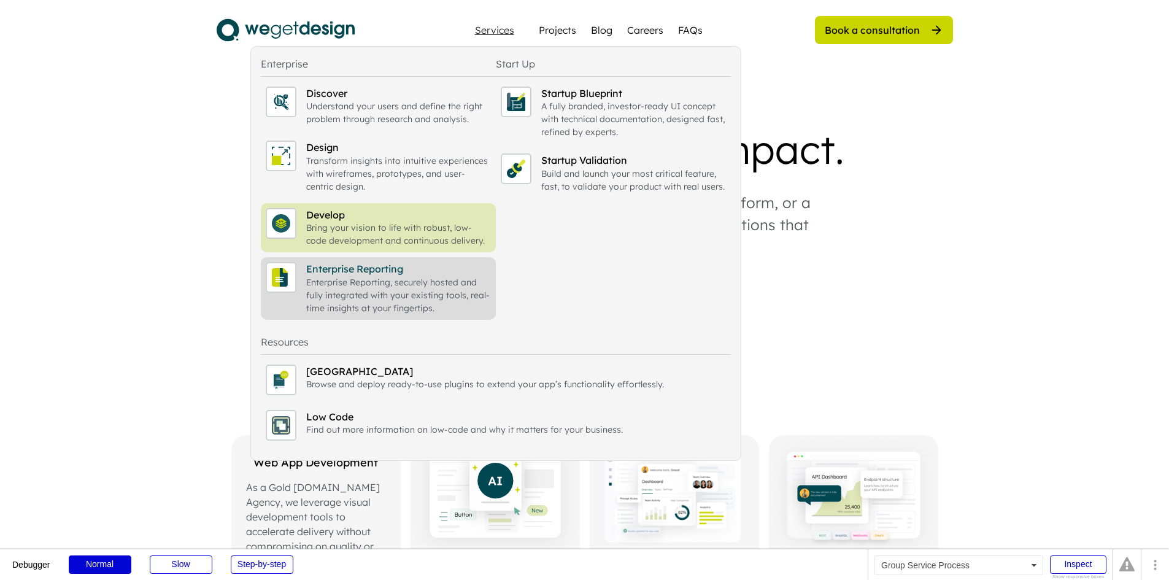
click at [408, 294] on div "Enterprise Reporting, securely hosted and fully integrated with your existing t…" at bounding box center [398, 295] width 185 height 39
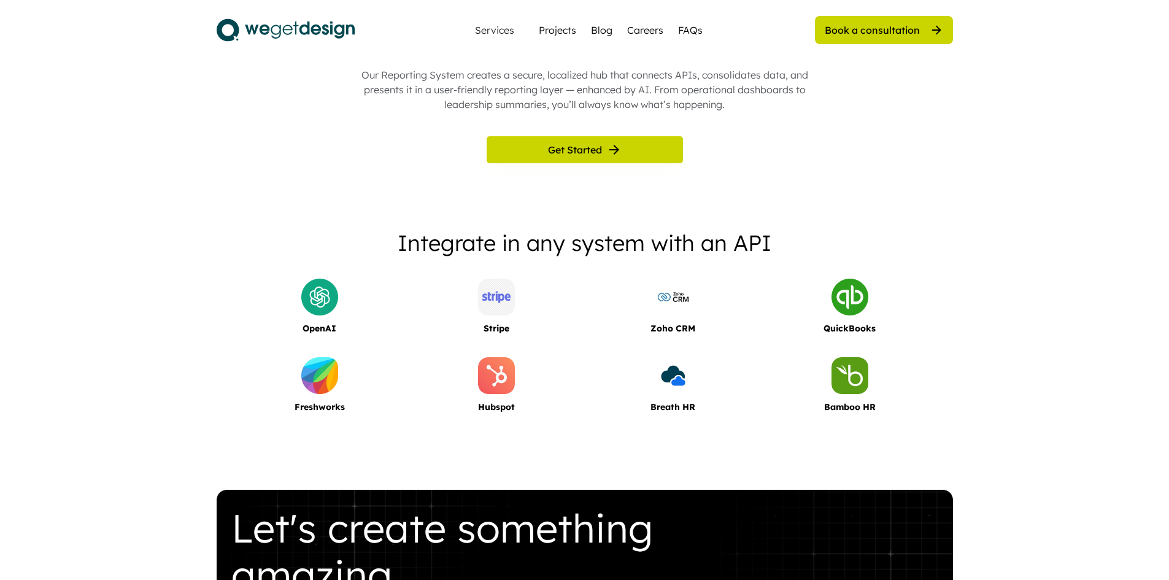
scroll to position [920, 0]
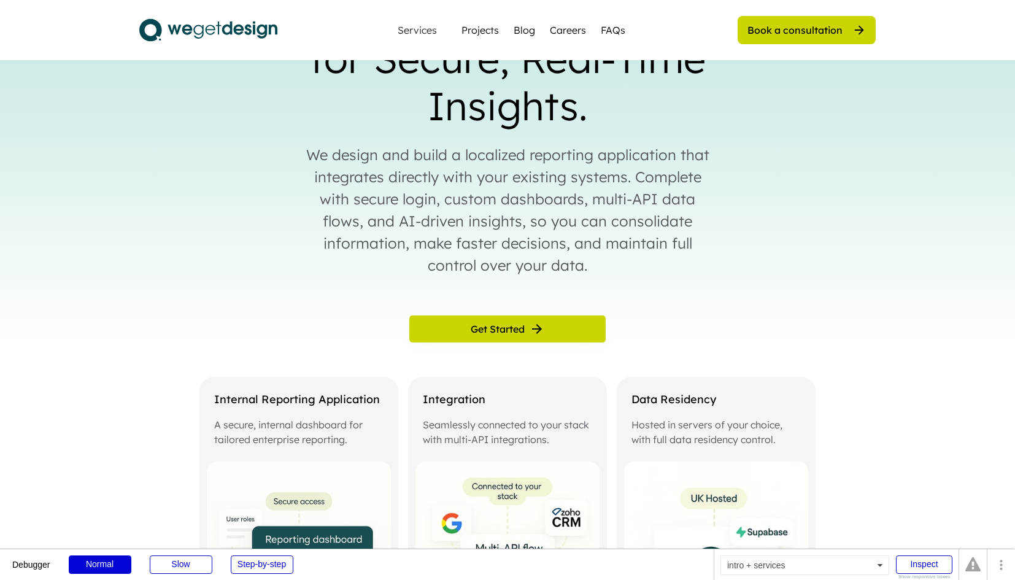
scroll to position [123, 0]
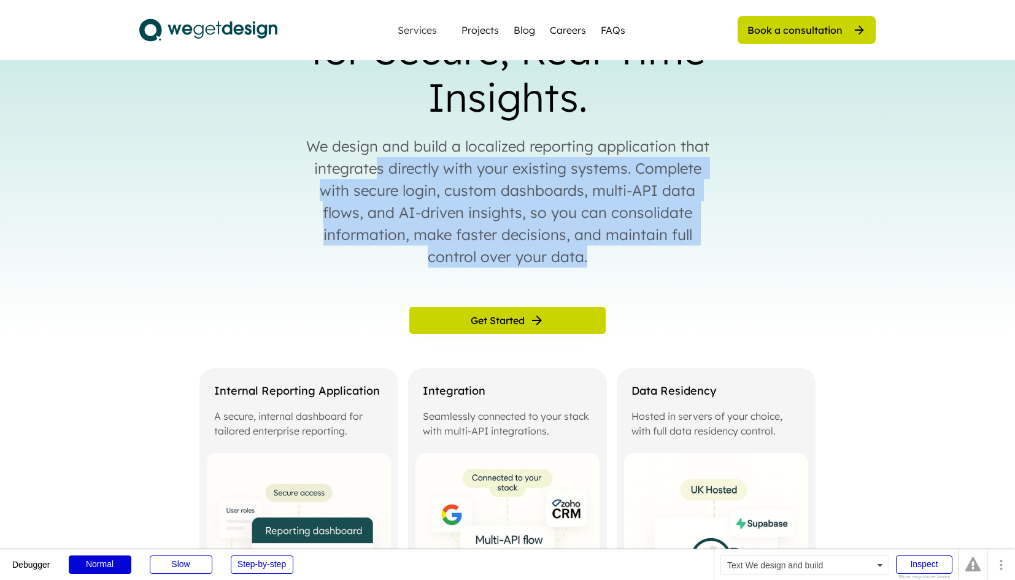
drag, startPoint x: 377, startPoint y: 163, endPoint x: 702, endPoint y: 251, distance: 336.2
click at [702, 251] on div "We design and build a localized reporting application that integrates directly …" at bounding box center [507, 201] width 417 height 133
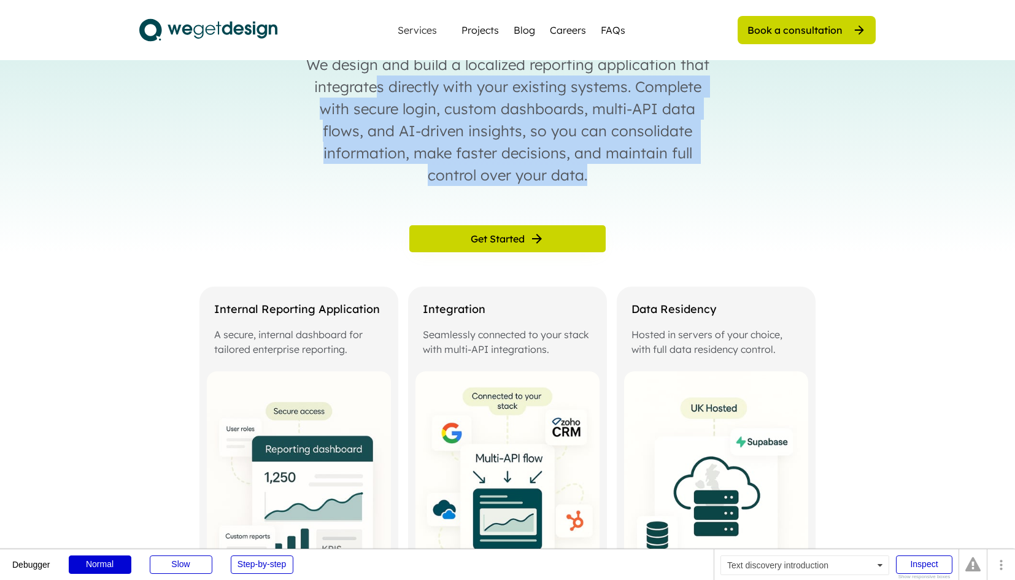
scroll to position [307, 0]
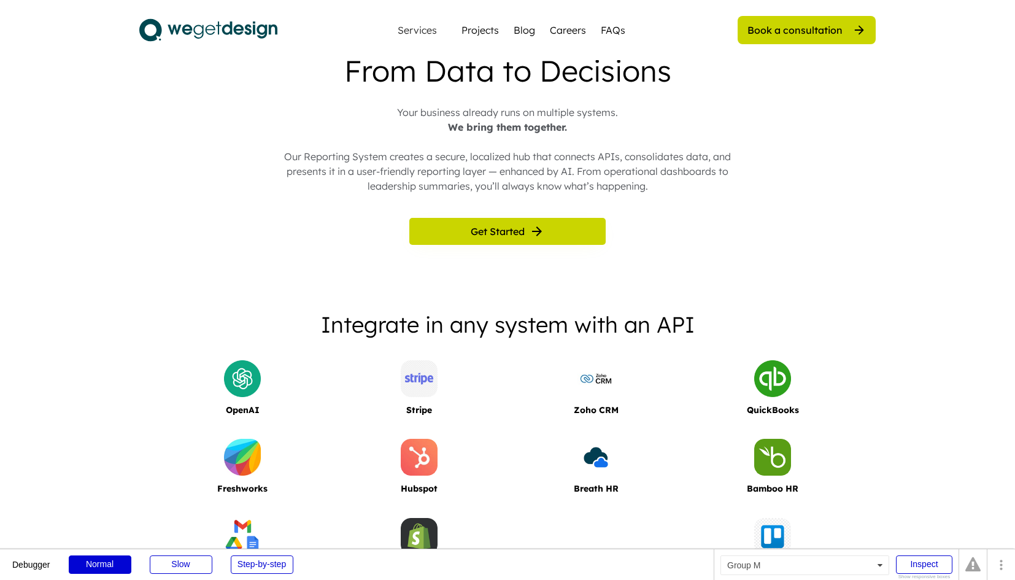
scroll to position [859, 0]
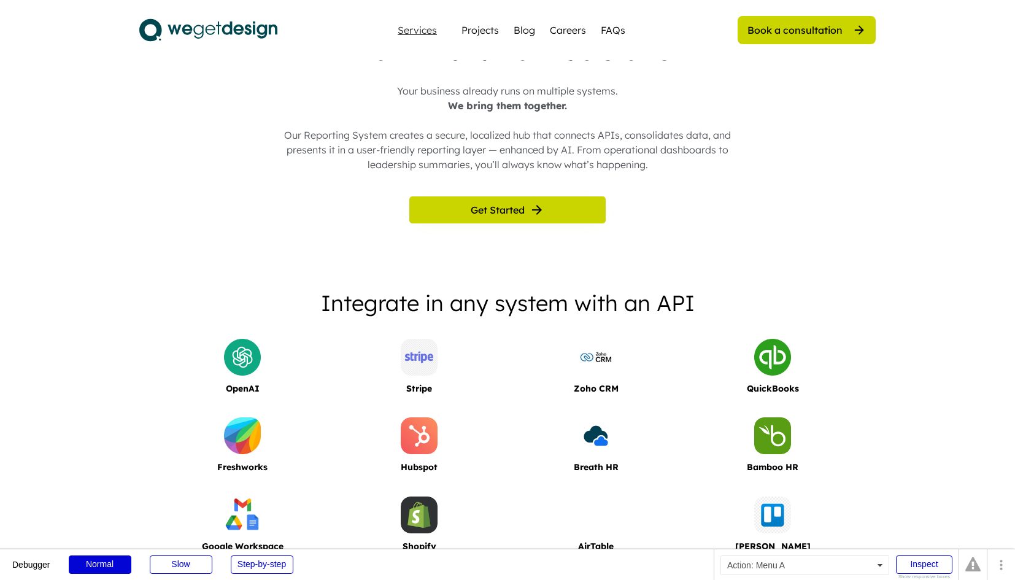
click at [429, 28] on div "Services" at bounding box center [417, 30] width 49 height 10
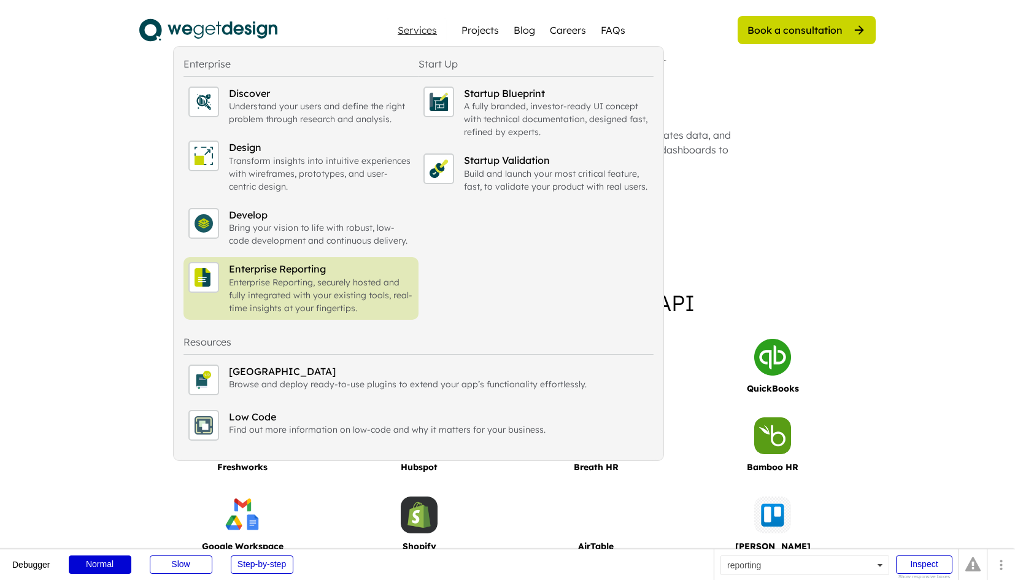
click at [788, 192] on div "Enterprise Reporting. Built for Secure, Real-Time Insights. We design and build…" at bounding box center [507, 185] width 1015 height 1966
